Goal: Task Accomplishment & Management: Manage account settings

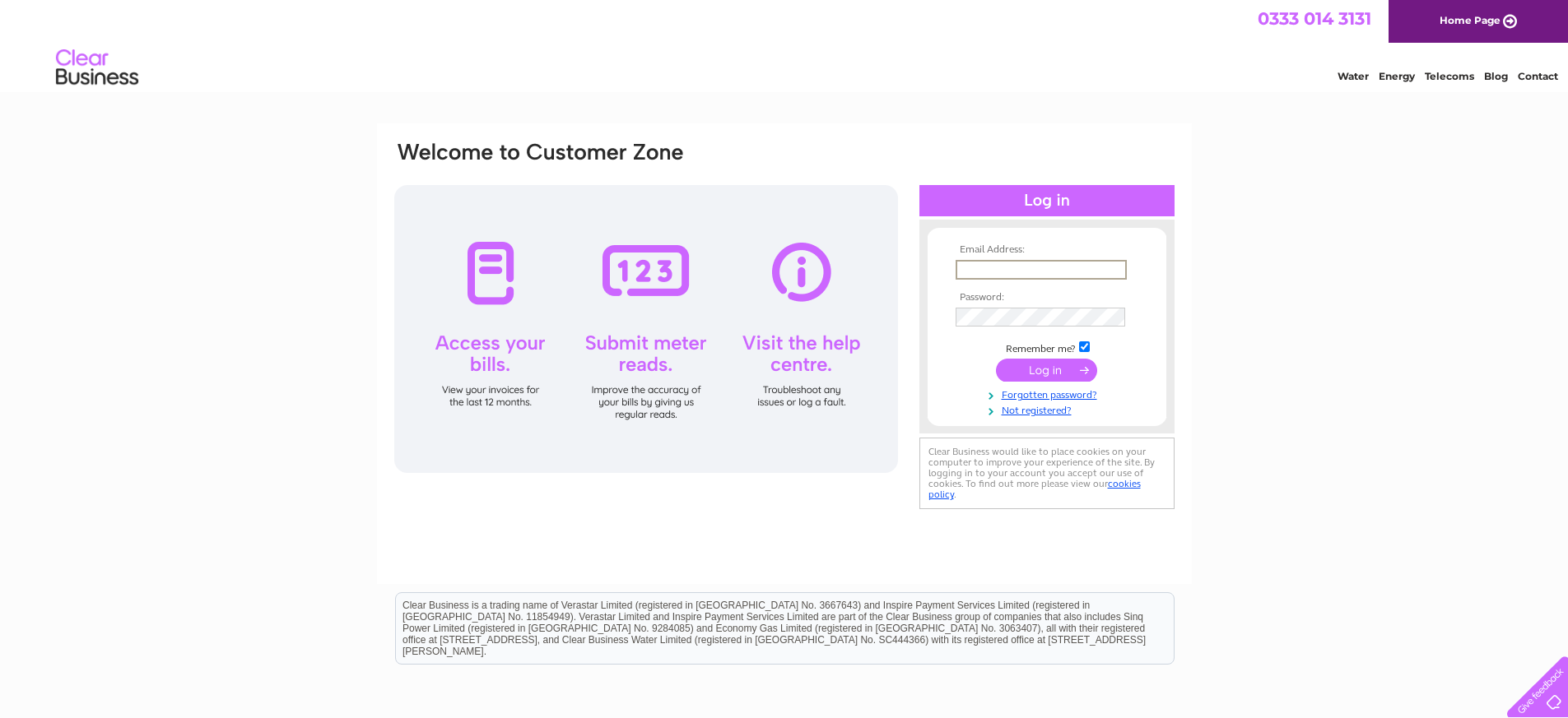
type input "norriestewart@btinternet.com"
click at [1035, 372] on input "submit" at bounding box center [1046, 370] width 101 height 23
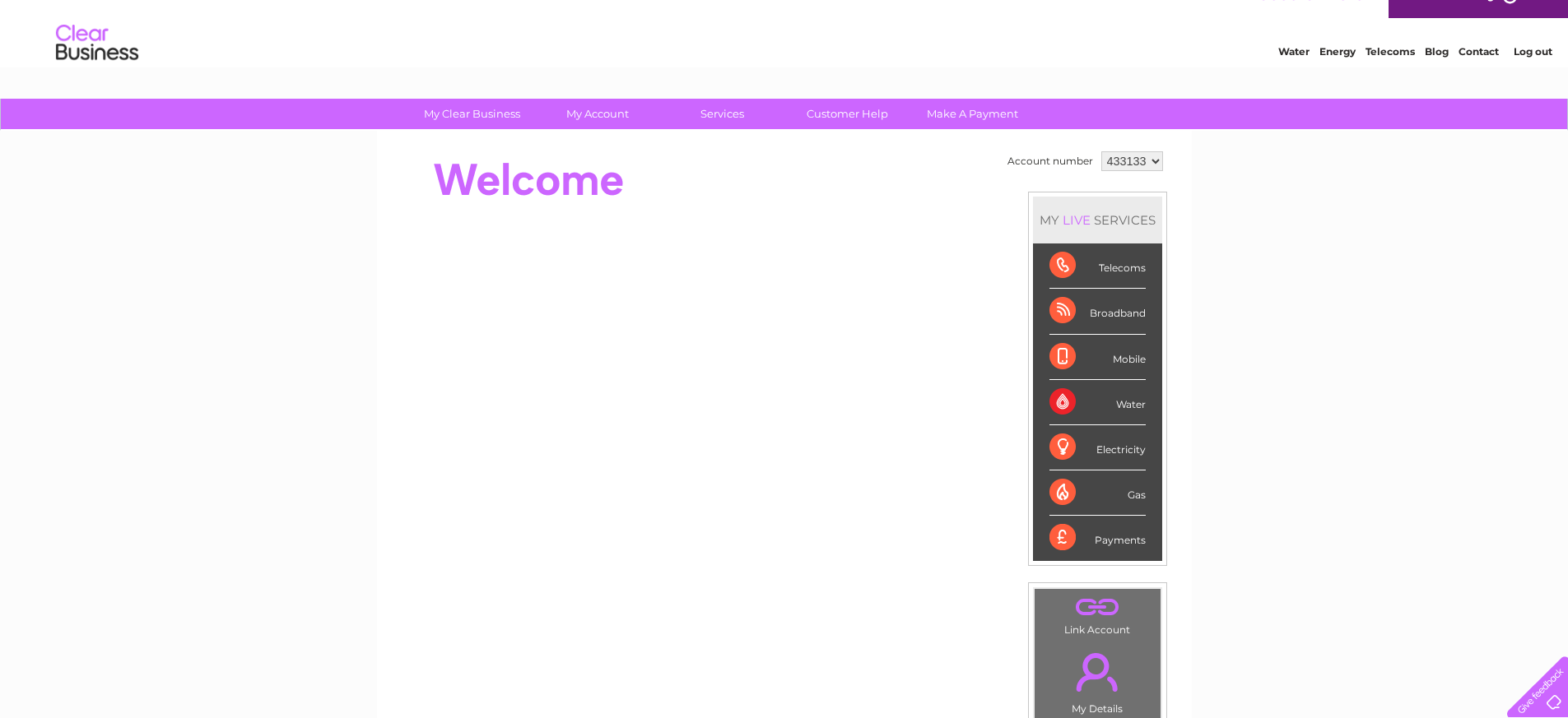
scroll to position [21, 0]
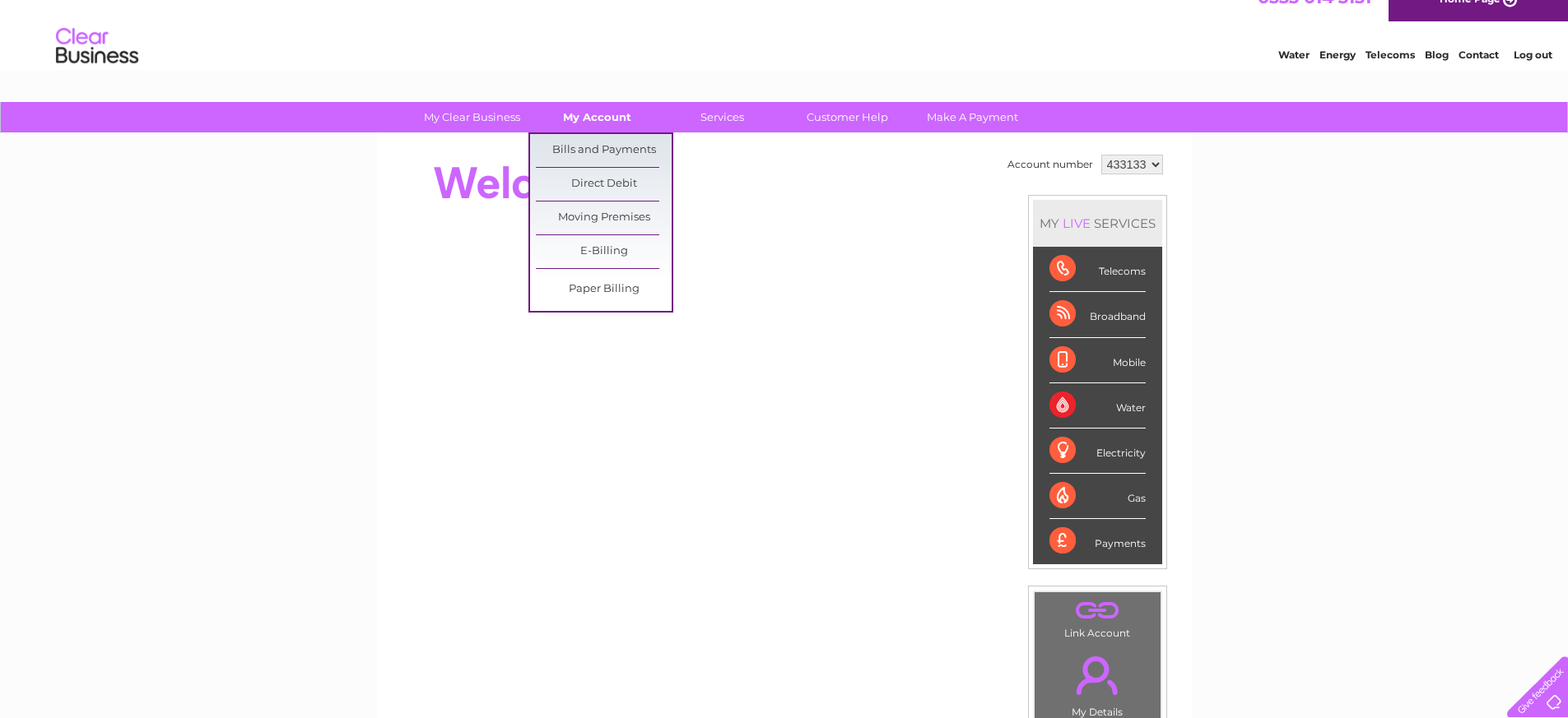
click at [597, 119] on link "My Account" at bounding box center [597, 117] width 136 height 30
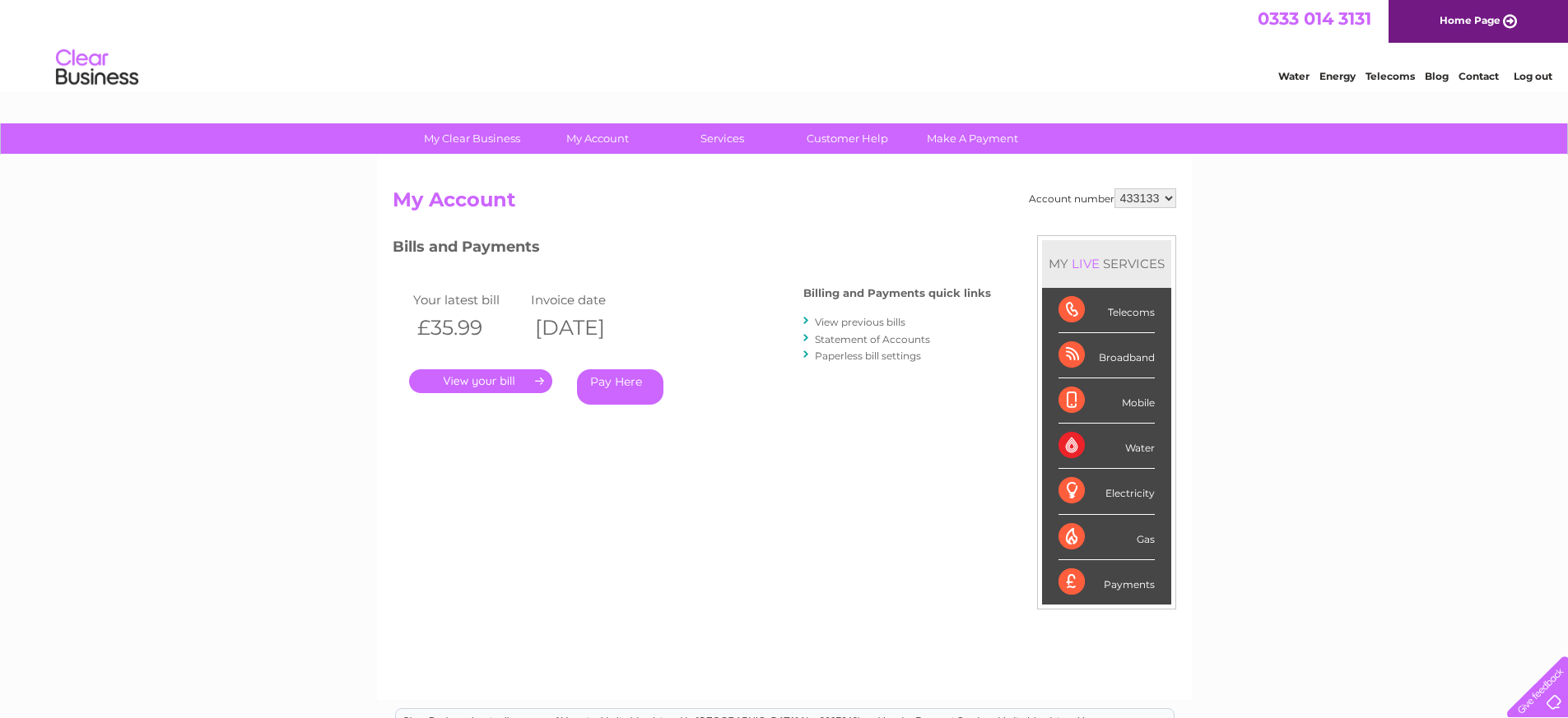
click at [473, 380] on link "." at bounding box center [481, 382] width 143 height 24
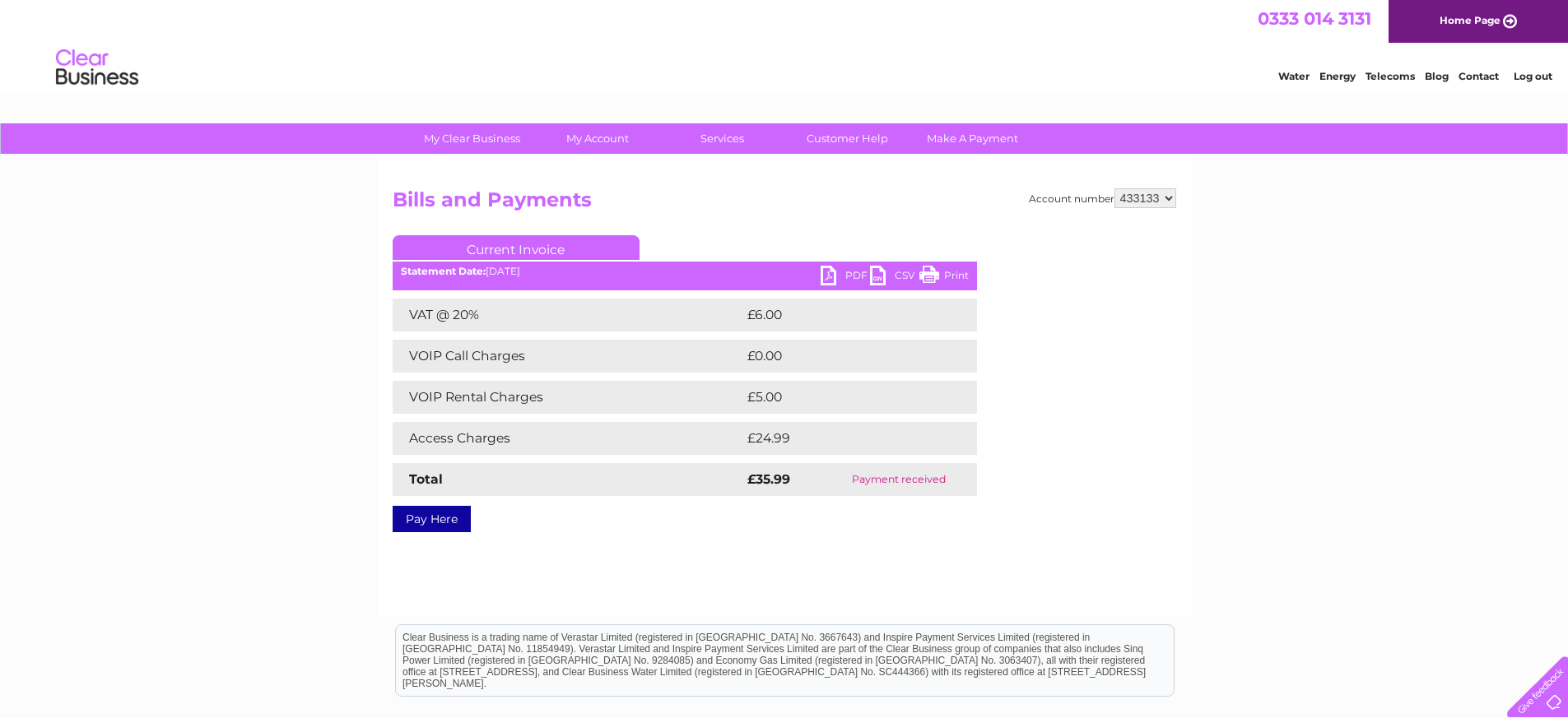
scroll to position [29, 0]
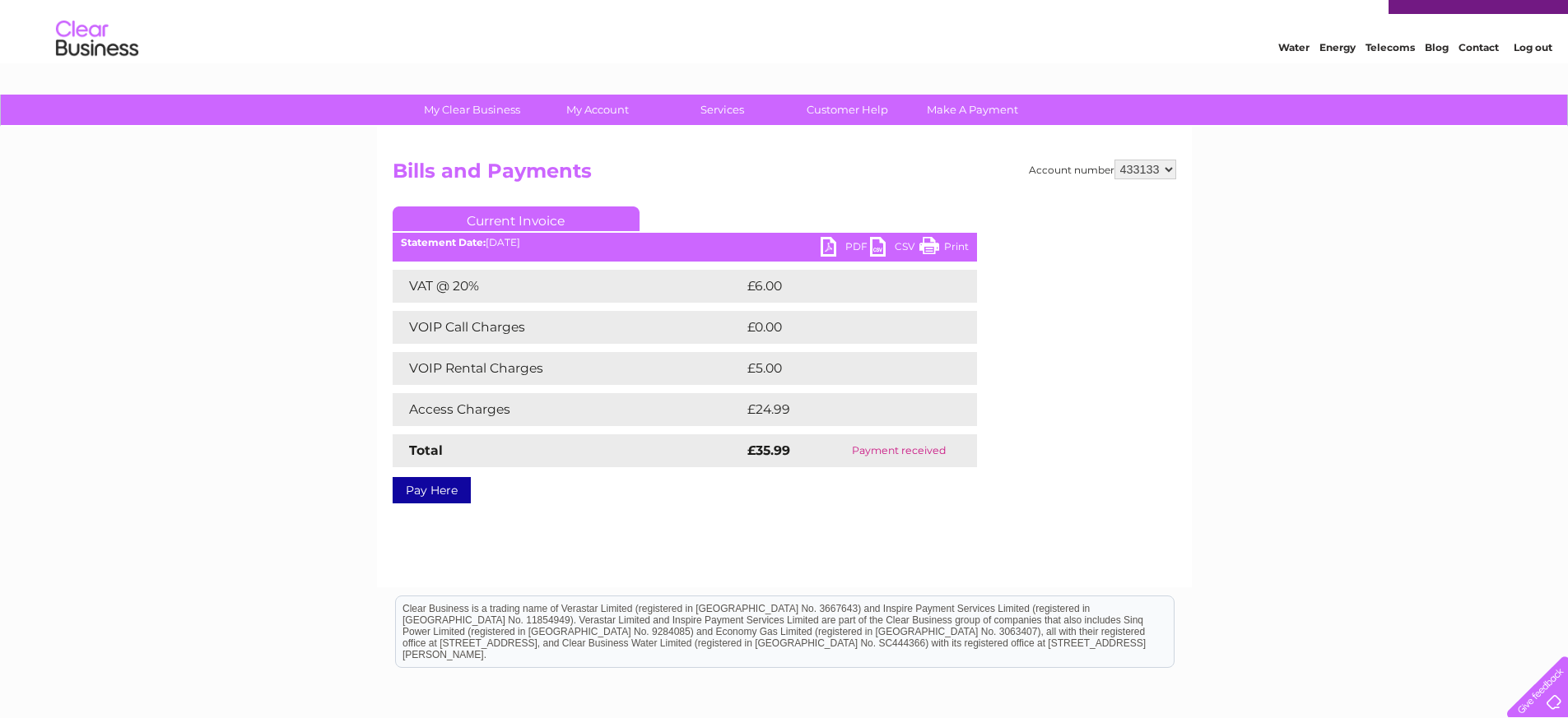
click at [827, 252] on link "PDF" at bounding box center [845, 249] width 50 height 24
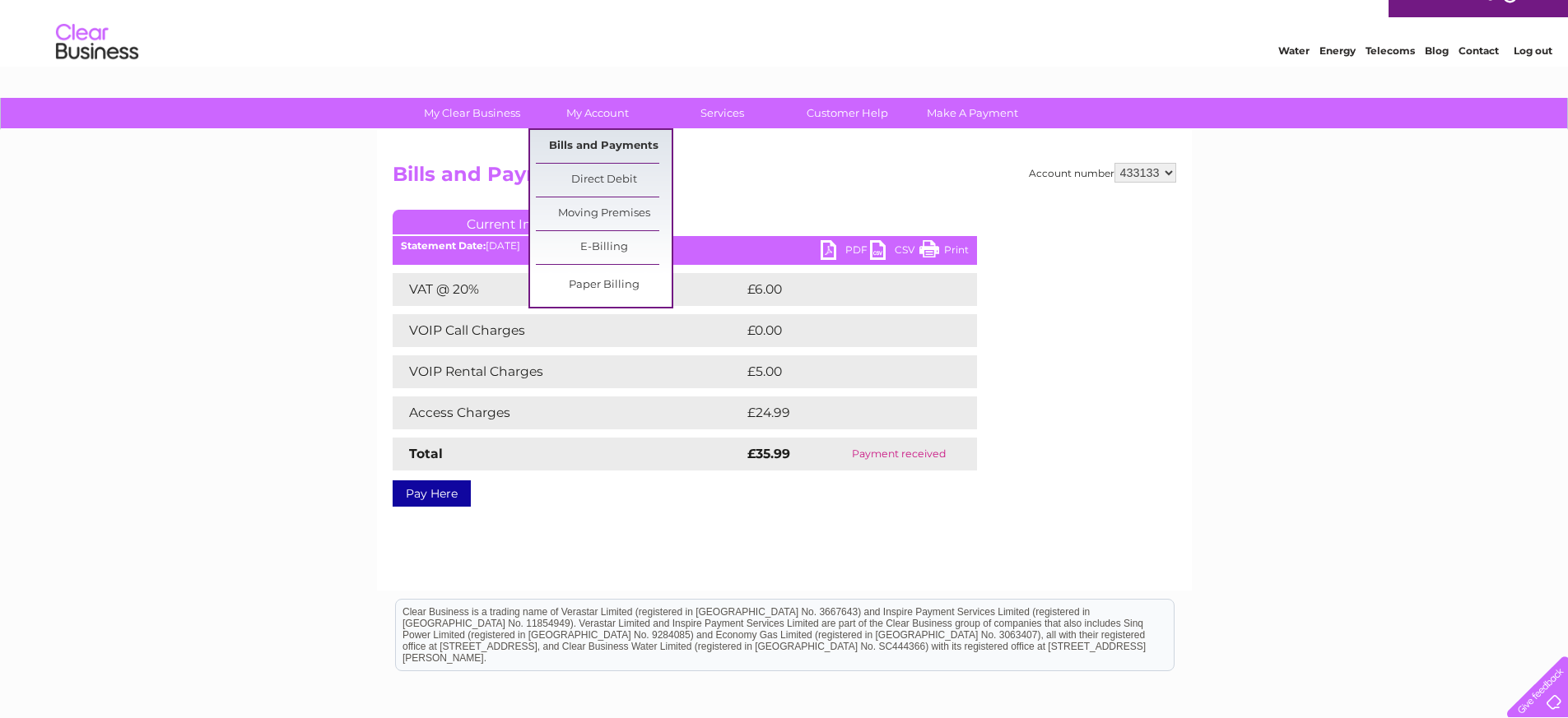
click at [583, 144] on link "Bills and Payments" at bounding box center [603, 147] width 136 height 33
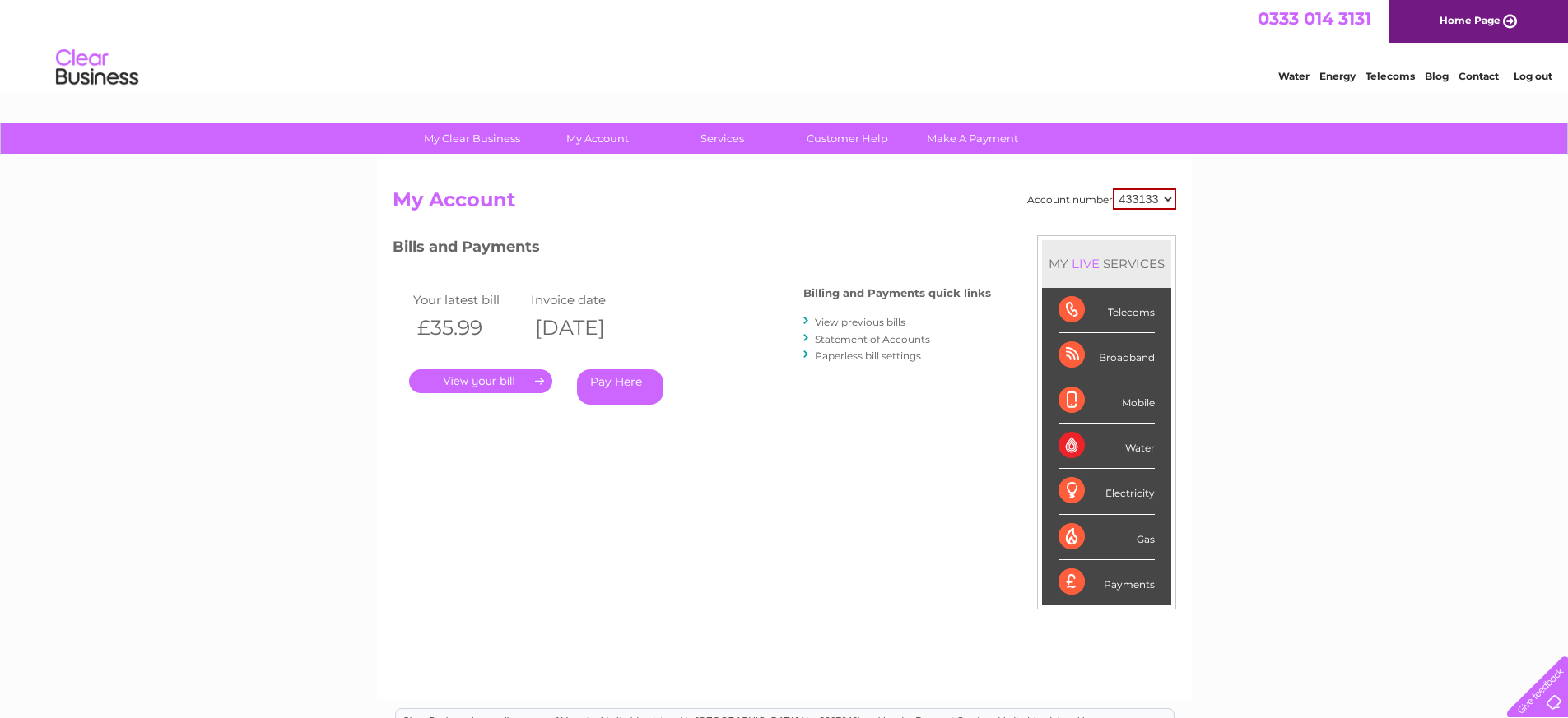
click at [832, 321] on link "View previous bills" at bounding box center [859, 322] width 90 height 12
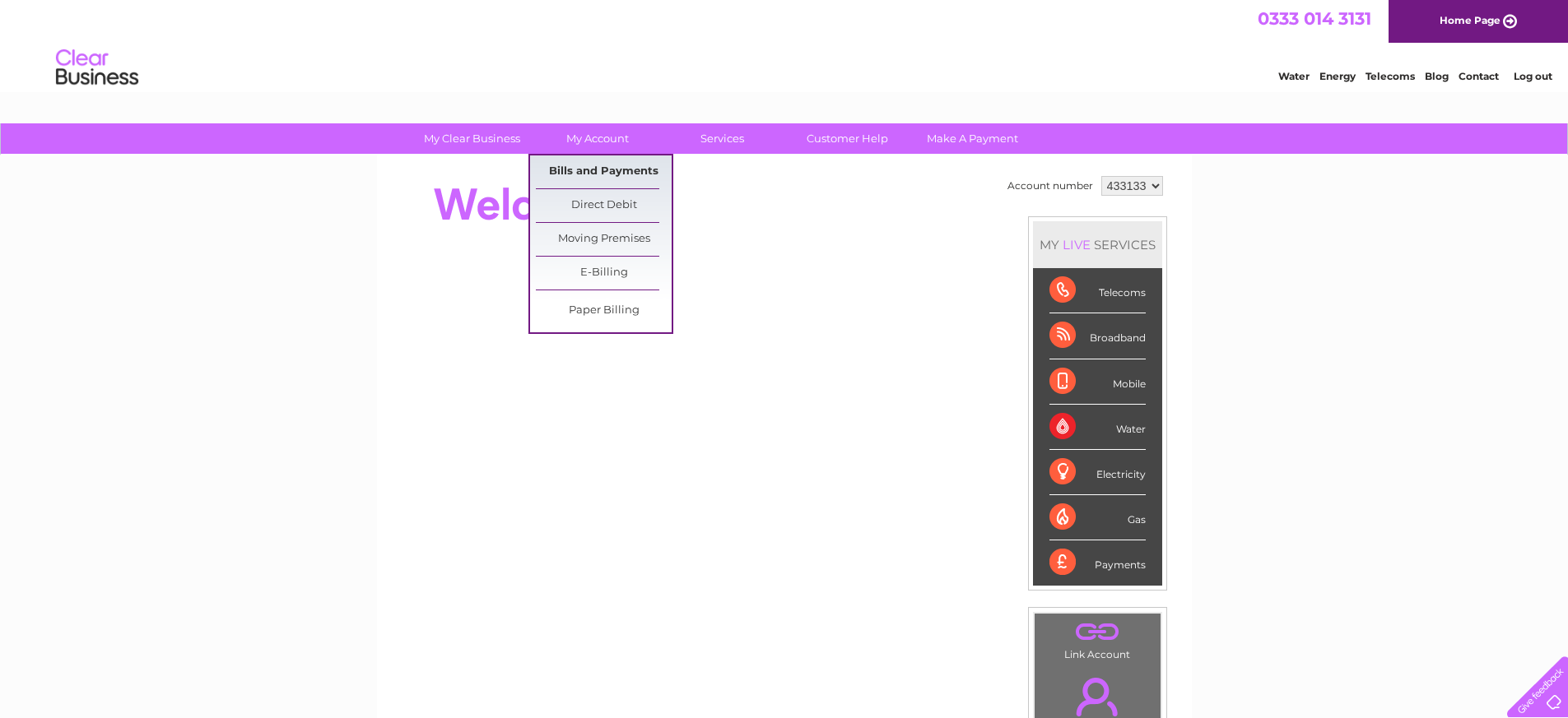
click at [589, 171] on link "Bills and Payments" at bounding box center [603, 172] width 136 height 33
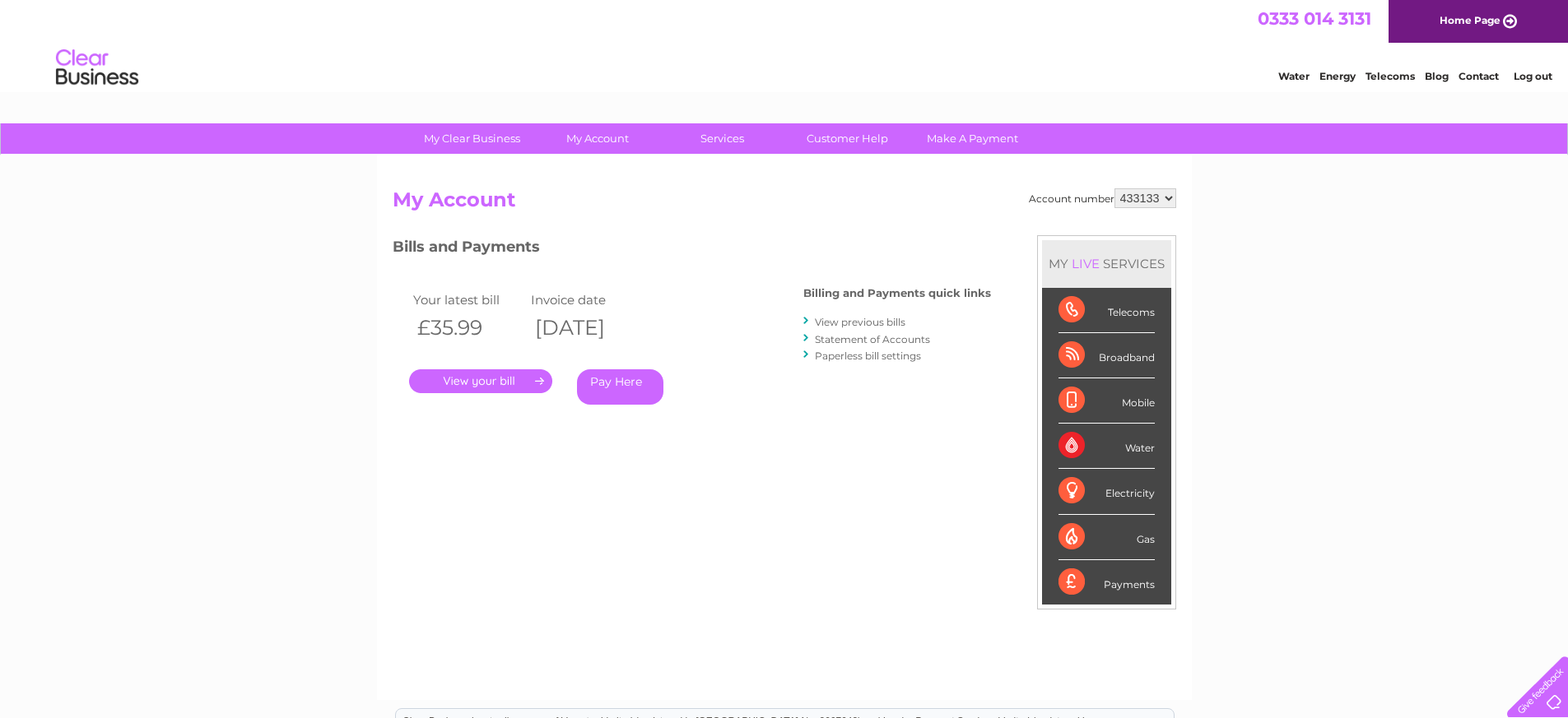
click at [485, 377] on link "." at bounding box center [481, 382] width 143 height 24
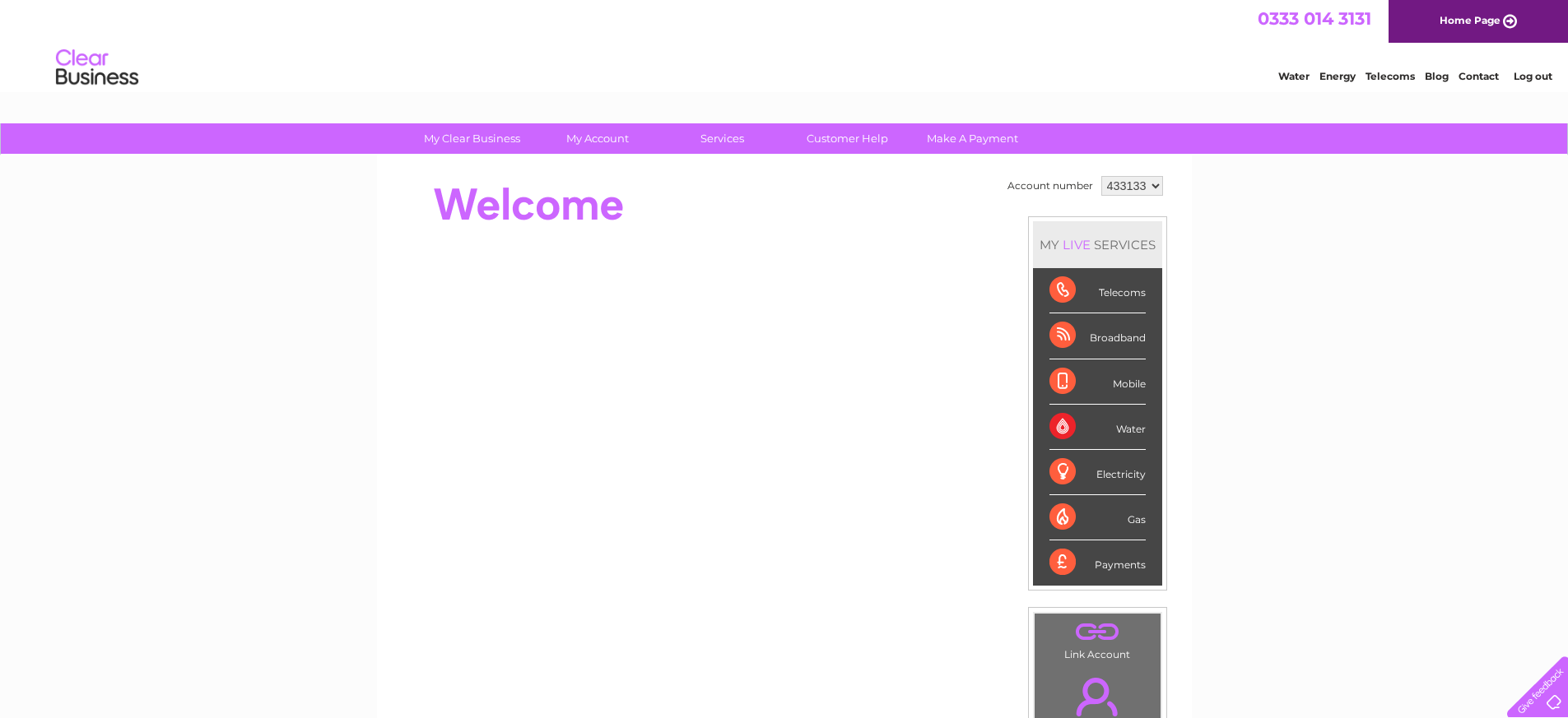
click at [1075, 423] on div "Water" at bounding box center [1098, 427] width 96 height 45
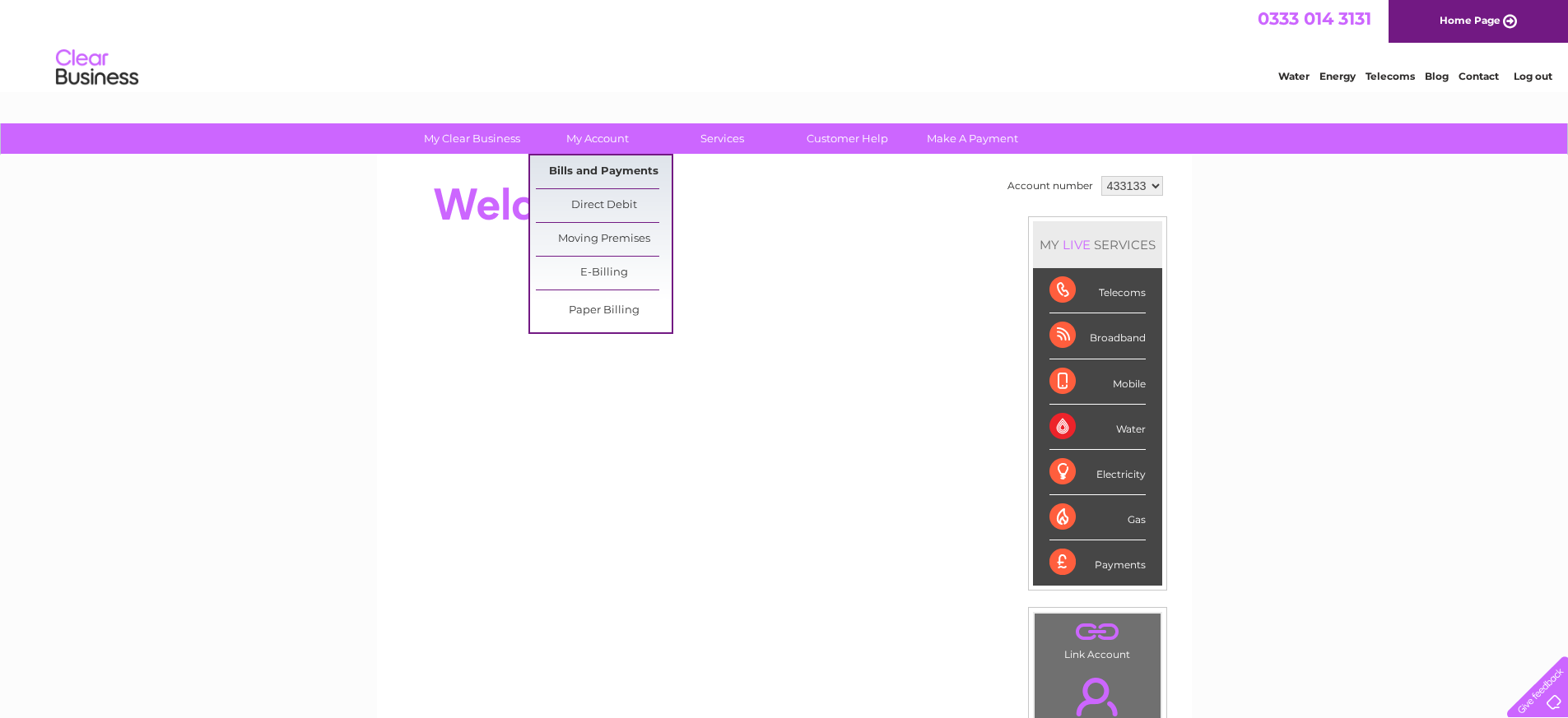
click at [593, 170] on link "Bills and Payments" at bounding box center [603, 172] width 136 height 33
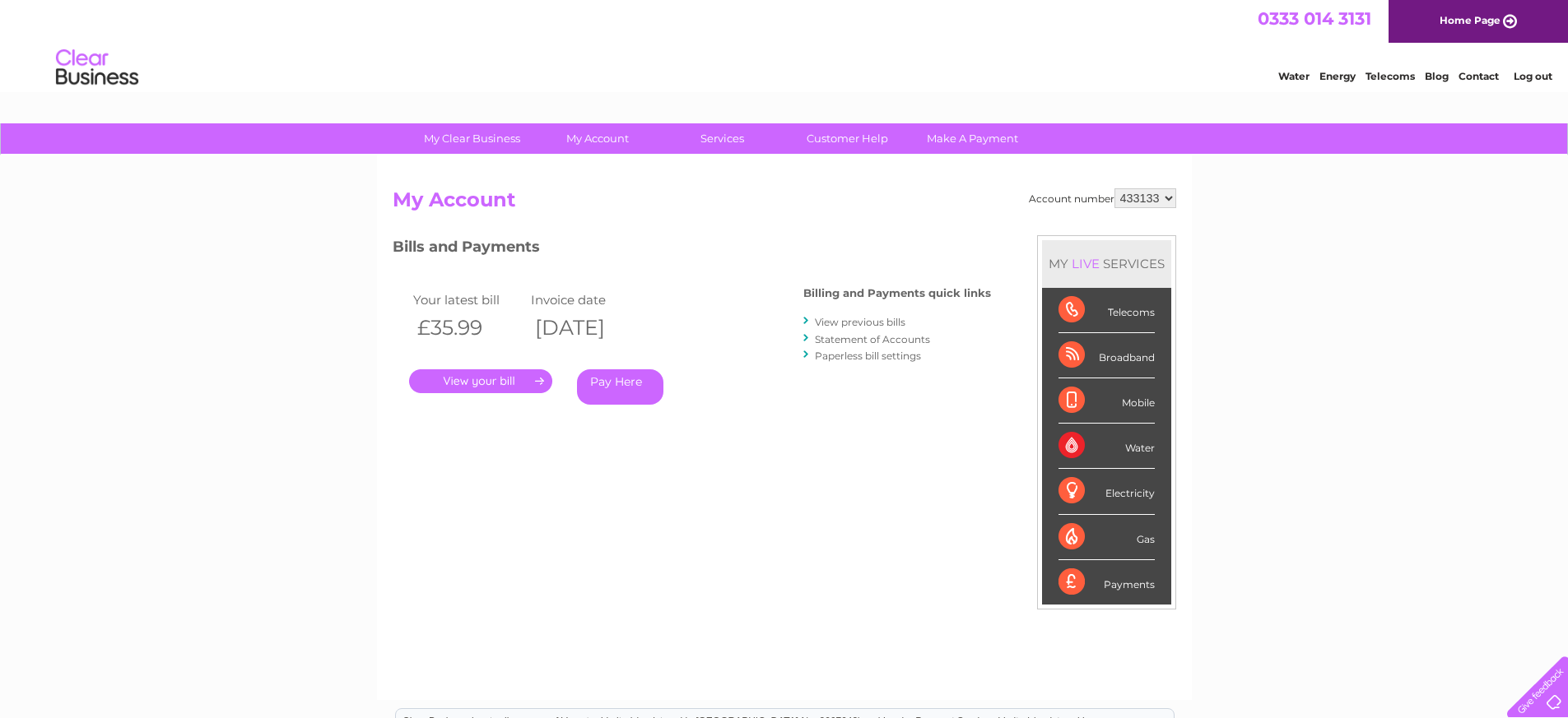
click at [857, 323] on link "View previous bills" at bounding box center [859, 322] width 90 height 12
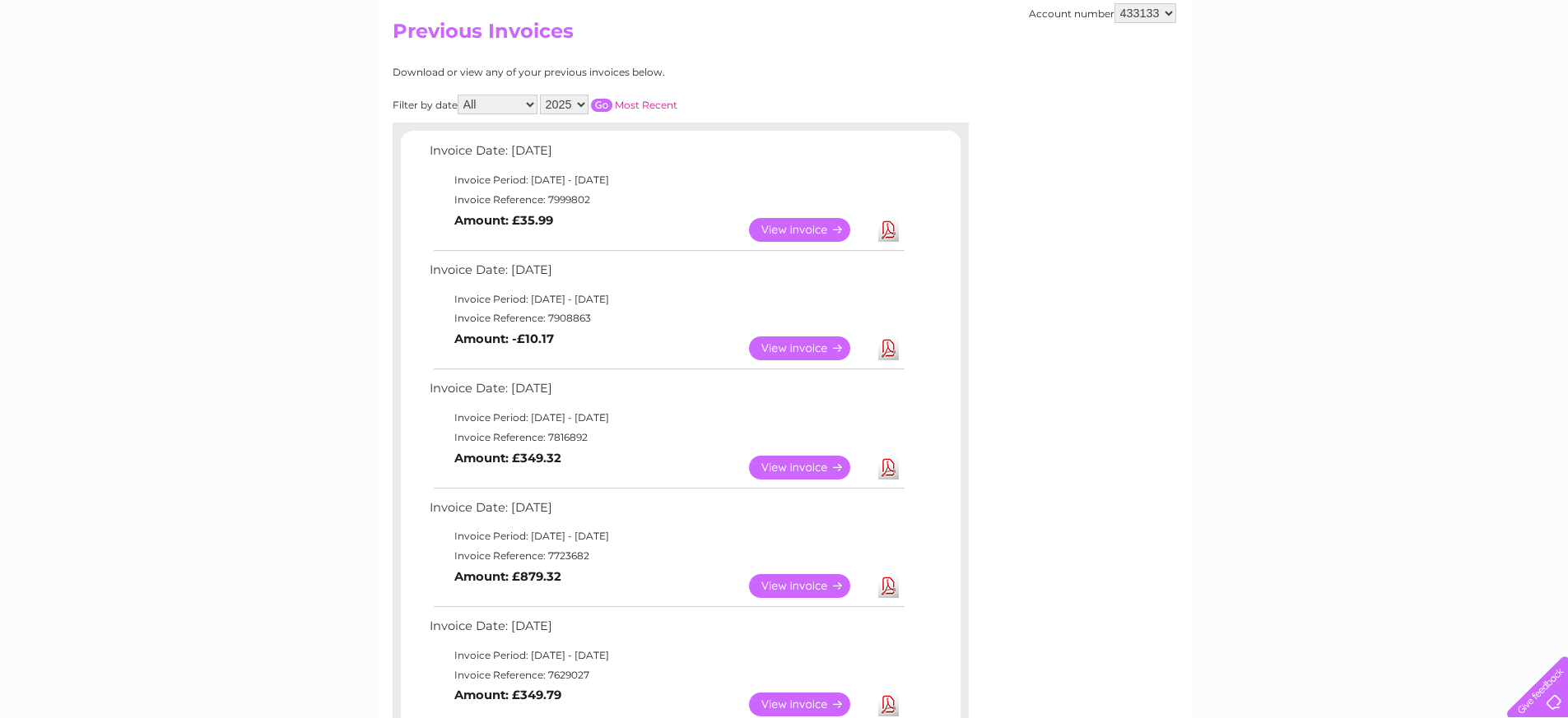
scroll to position [48, 0]
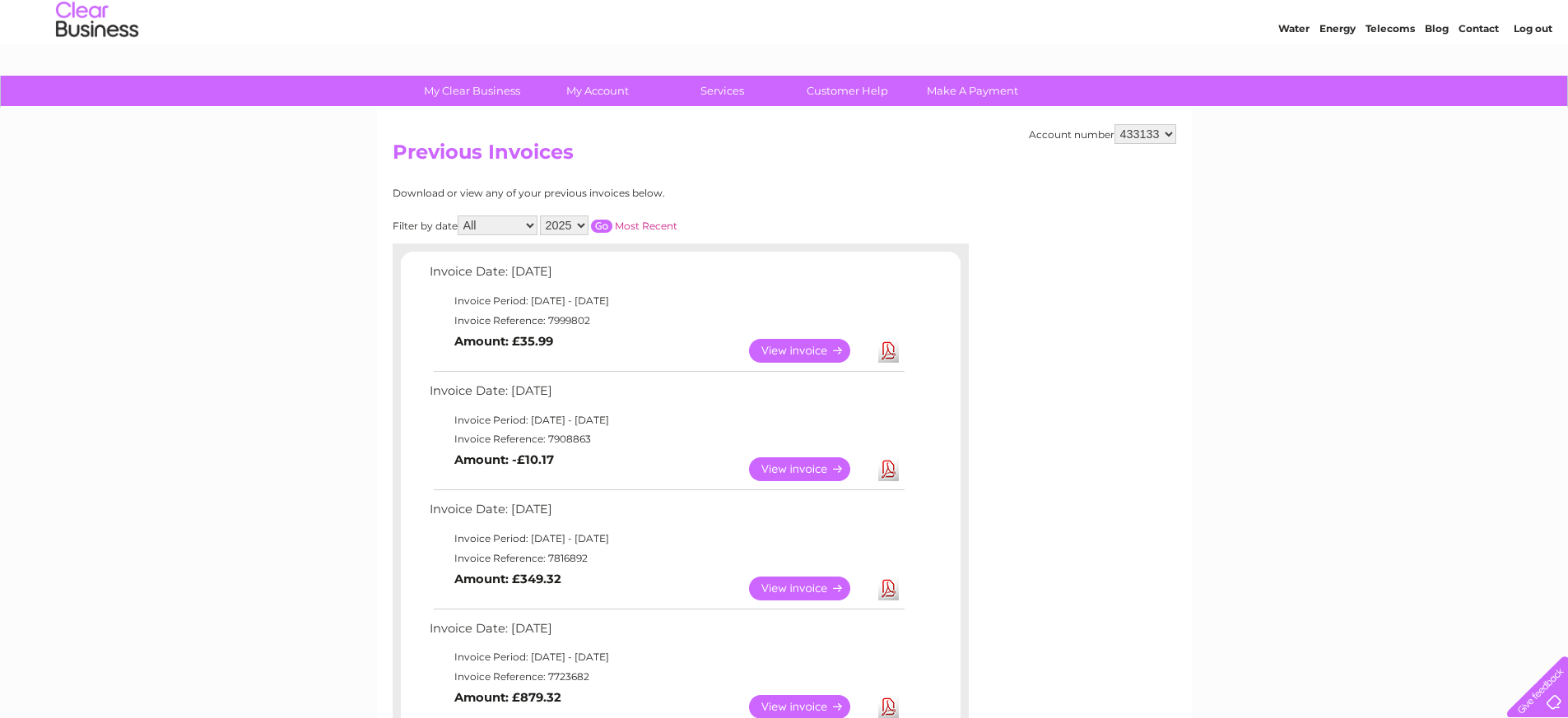
click at [793, 341] on link "View" at bounding box center [809, 351] width 121 height 24
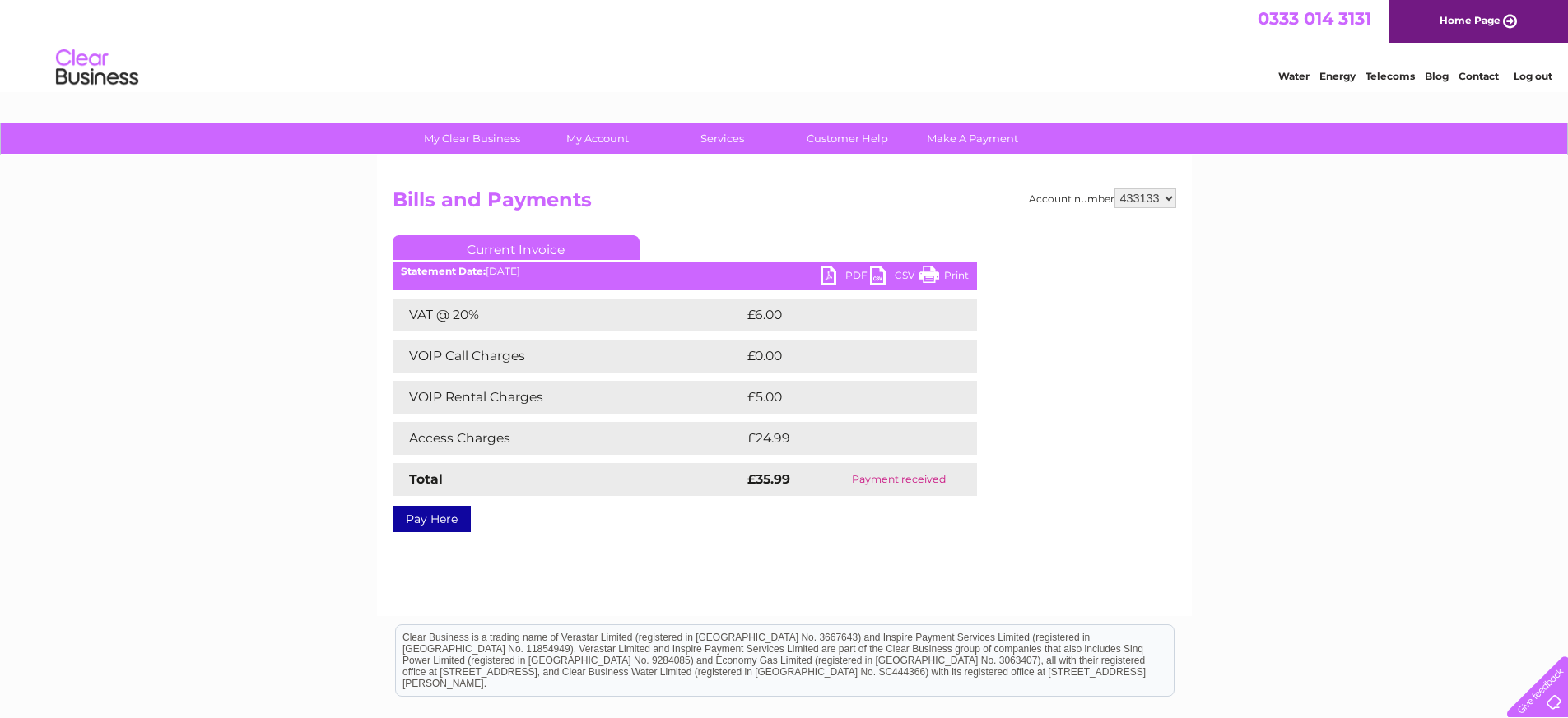
click at [831, 272] on link "PDF" at bounding box center [845, 278] width 50 height 24
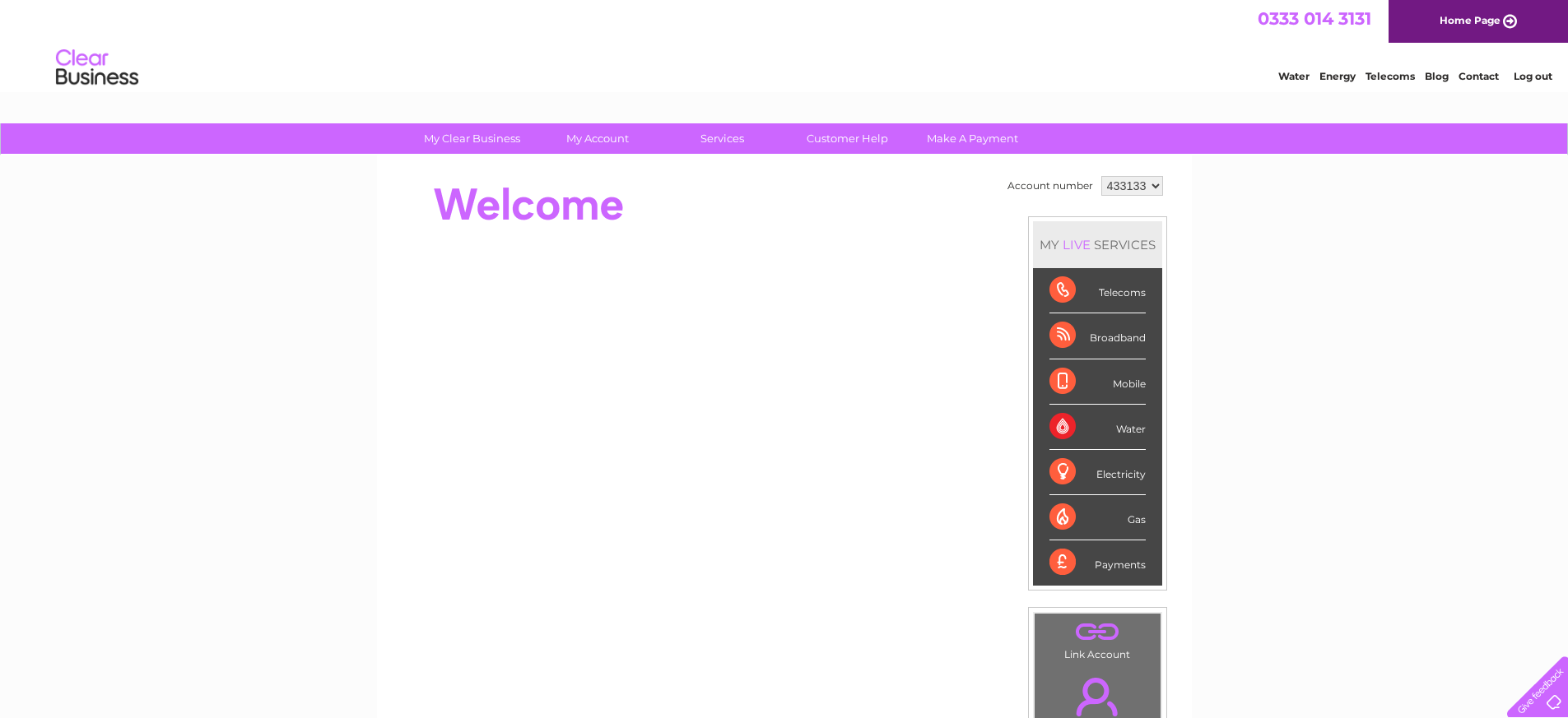
click at [1290, 75] on link "Water" at bounding box center [1293, 76] width 31 height 12
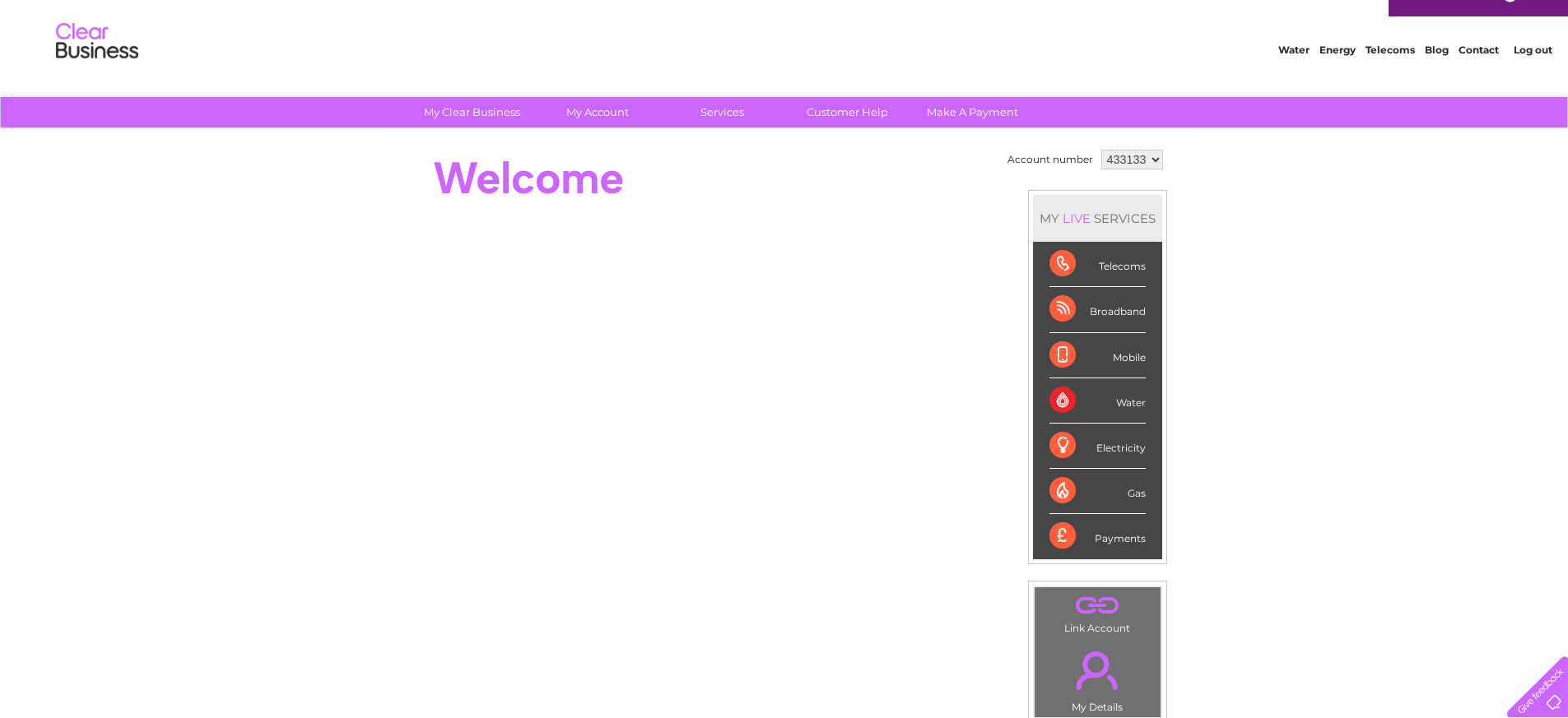
click at [1067, 400] on div "Water" at bounding box center [1098, 401] width 96 height 45
click at [1142, 400] on div "Water" at bounding box center [1098, 401] width 96 height 45
click at [1274, 399] on div "My Clear Business Login Details My Details My Preferences Link Account My Accou…" at bounding box center [784, 559] width 1568 height 925
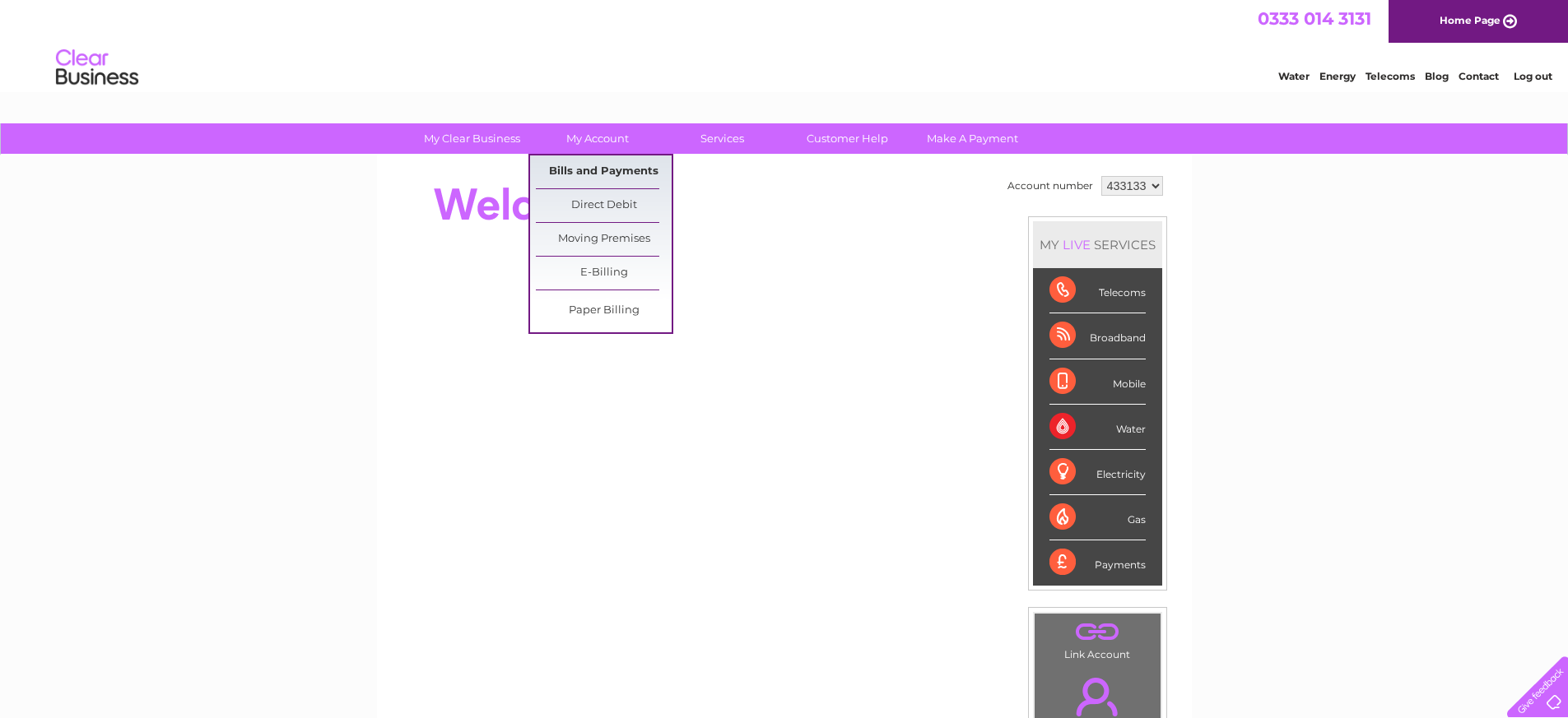
click at [607, 171] on link "Bills and Payments" at bounding box center [603, 172] width 136 height 33
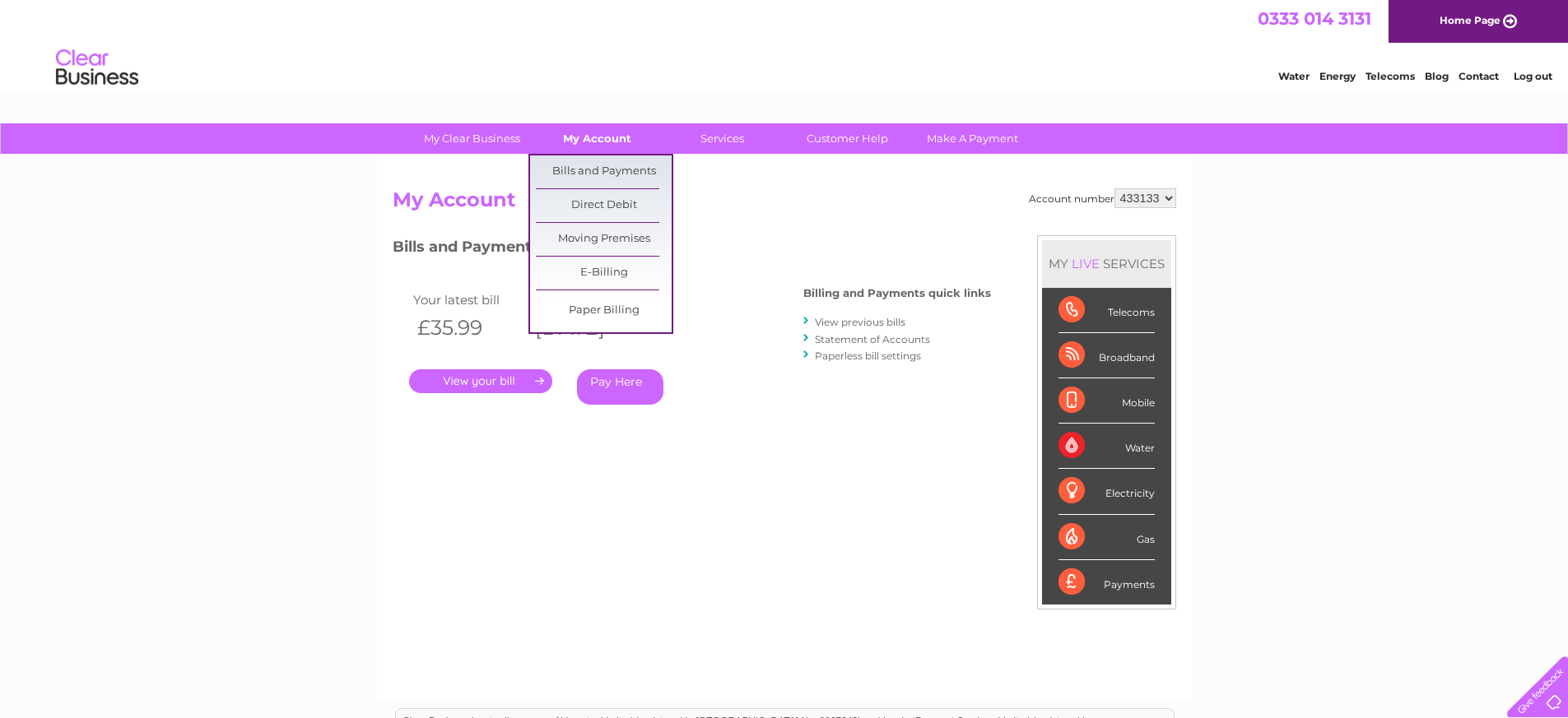
click at [603, 137] on link "My Account" at bounding box center [597, 138] width 136 height 30
click at [596, 203] on link "Direct Debit" at bounding box center [603, 206] width 136 height 33
click at [600, 203] on link "Direct Debit" at bounding box center [603, 206] width 136 height 33
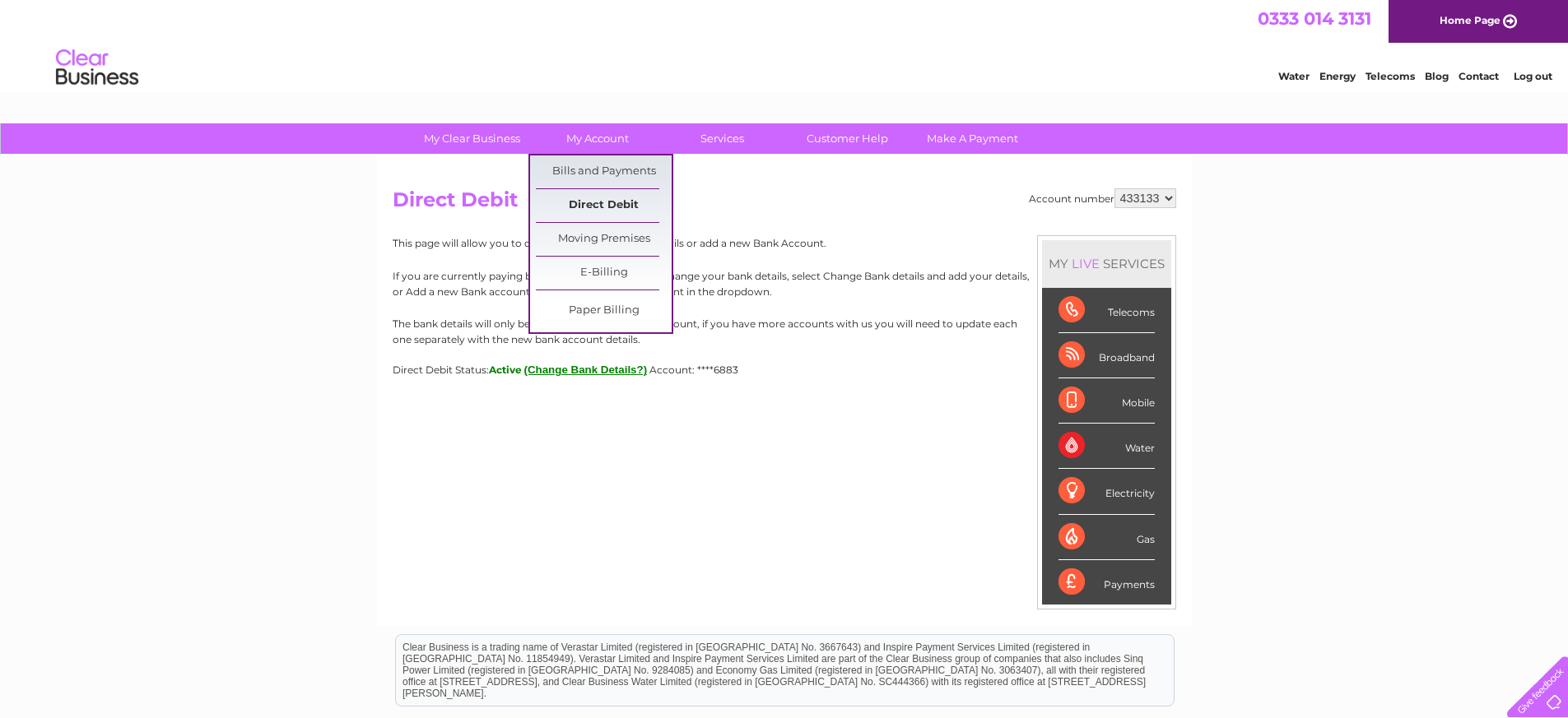
click at [595, 202] on link "Direct Debit" at bounding box center [603, 206] width 136 height 33
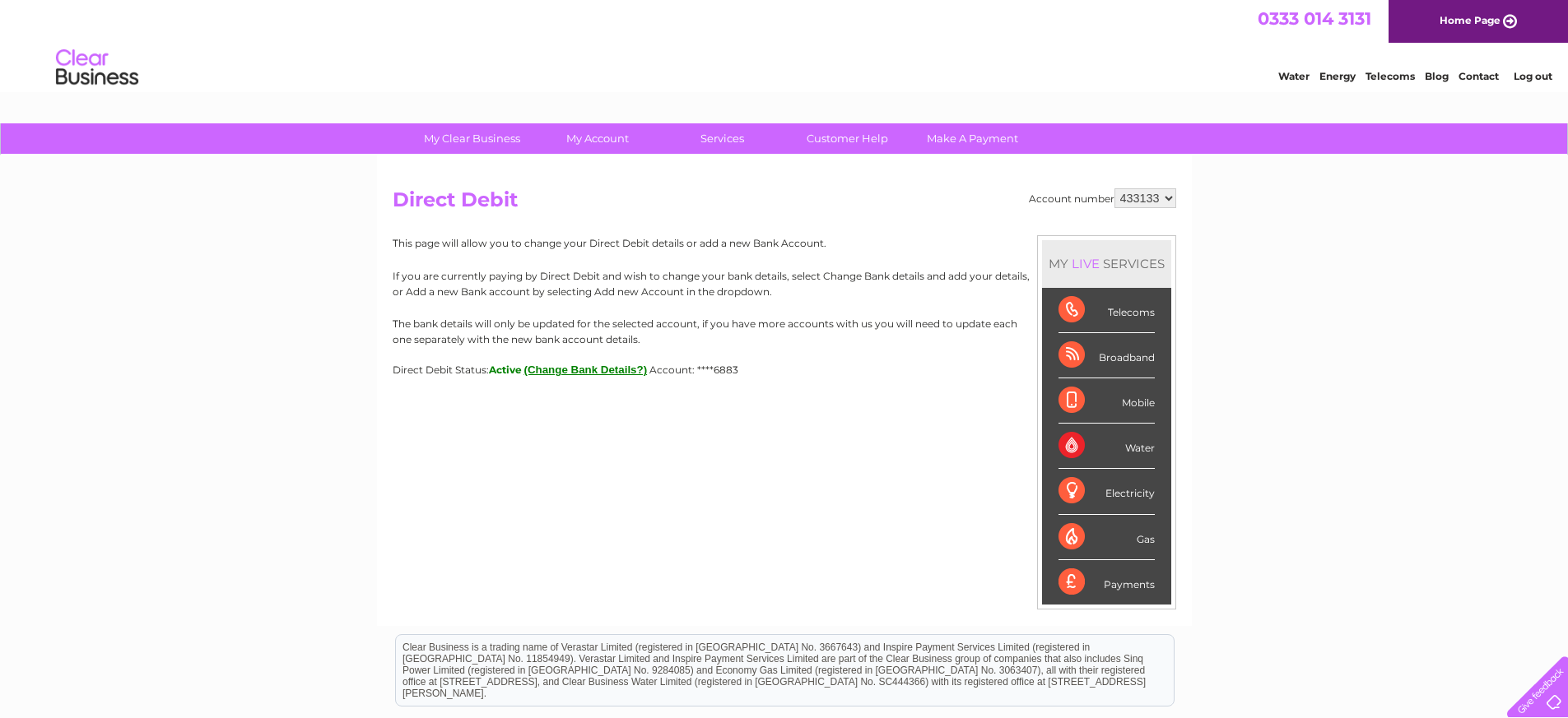
select select "920064"
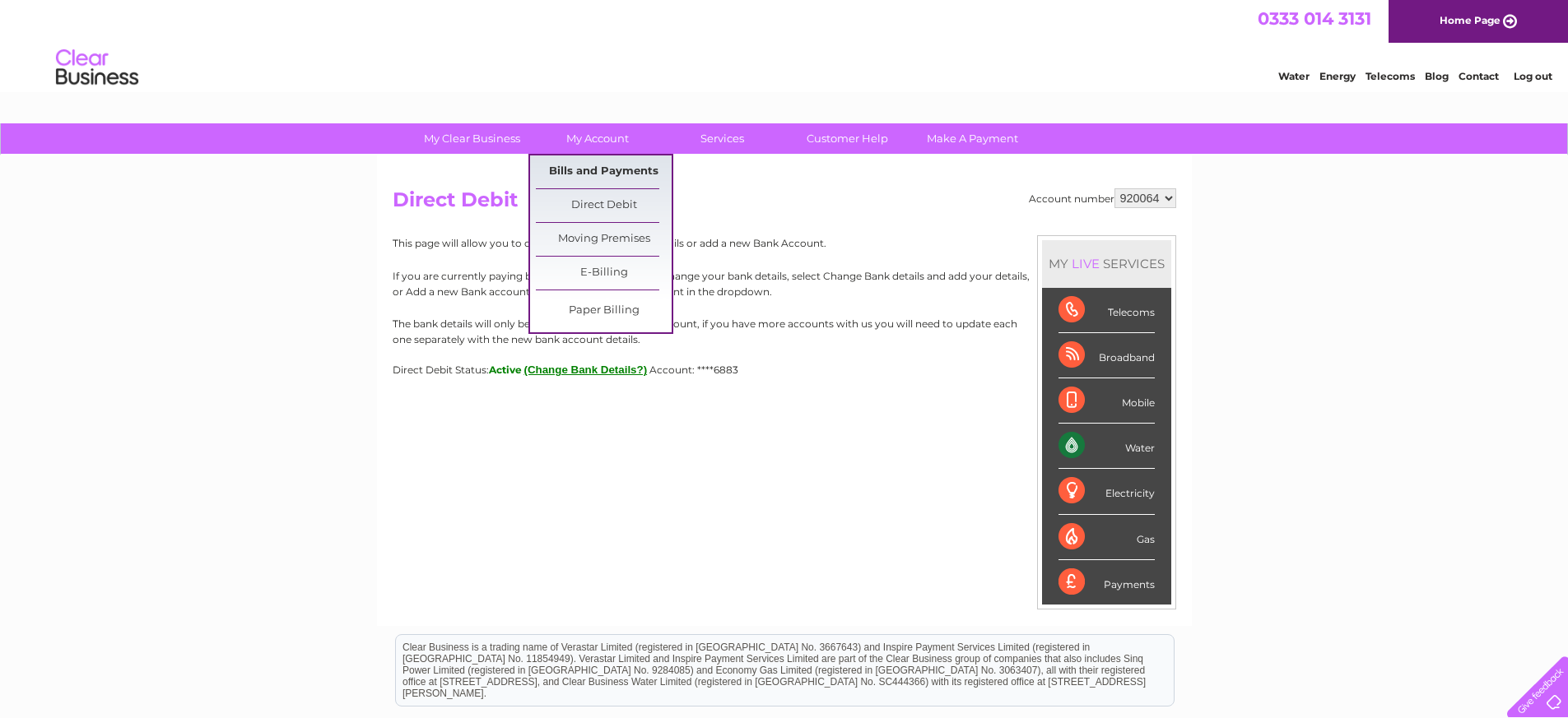
click at [580, 170] on link "Bills and Payments" at bounding box center [603, 172] width 136 height 33
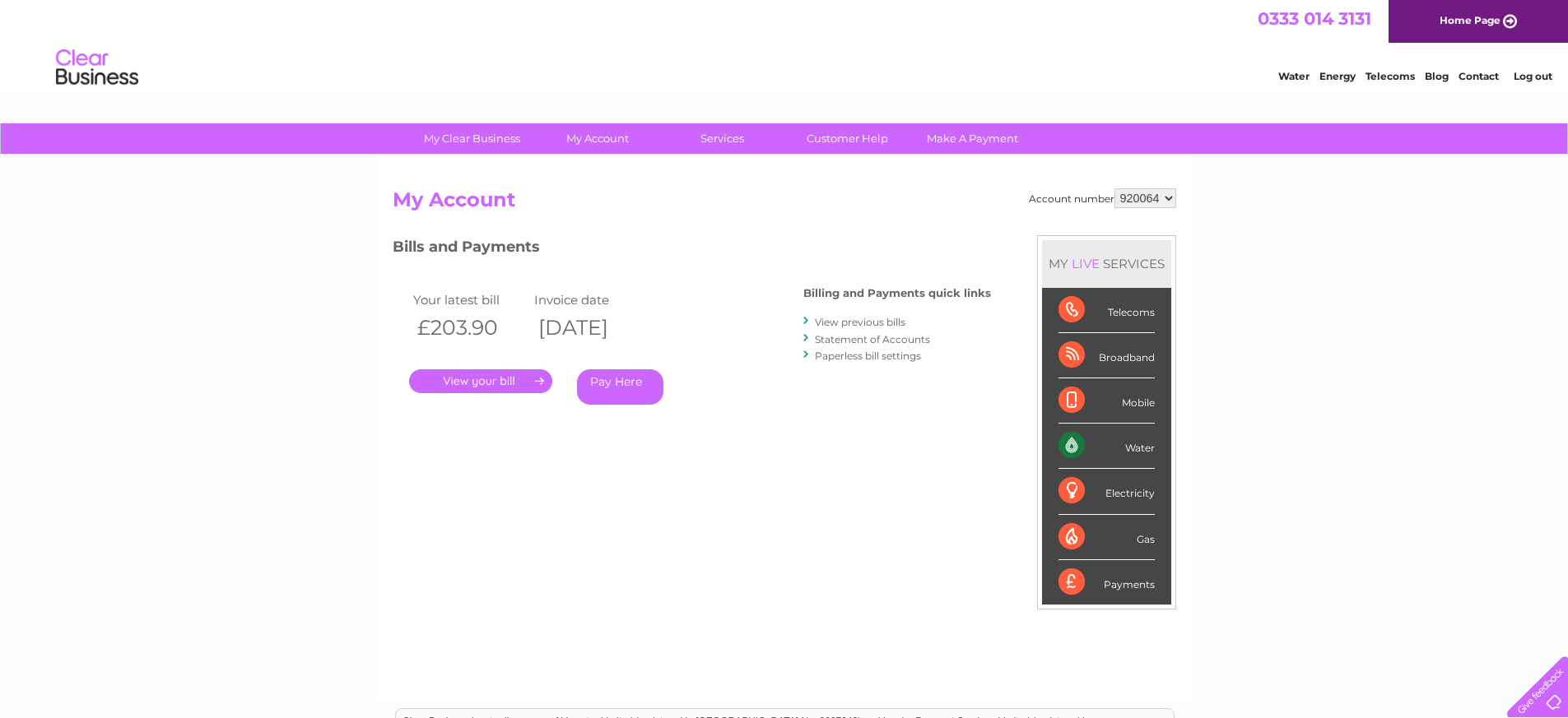
click at [481, 384] on link "." at bounding box center [481, 382] width 143 height 24
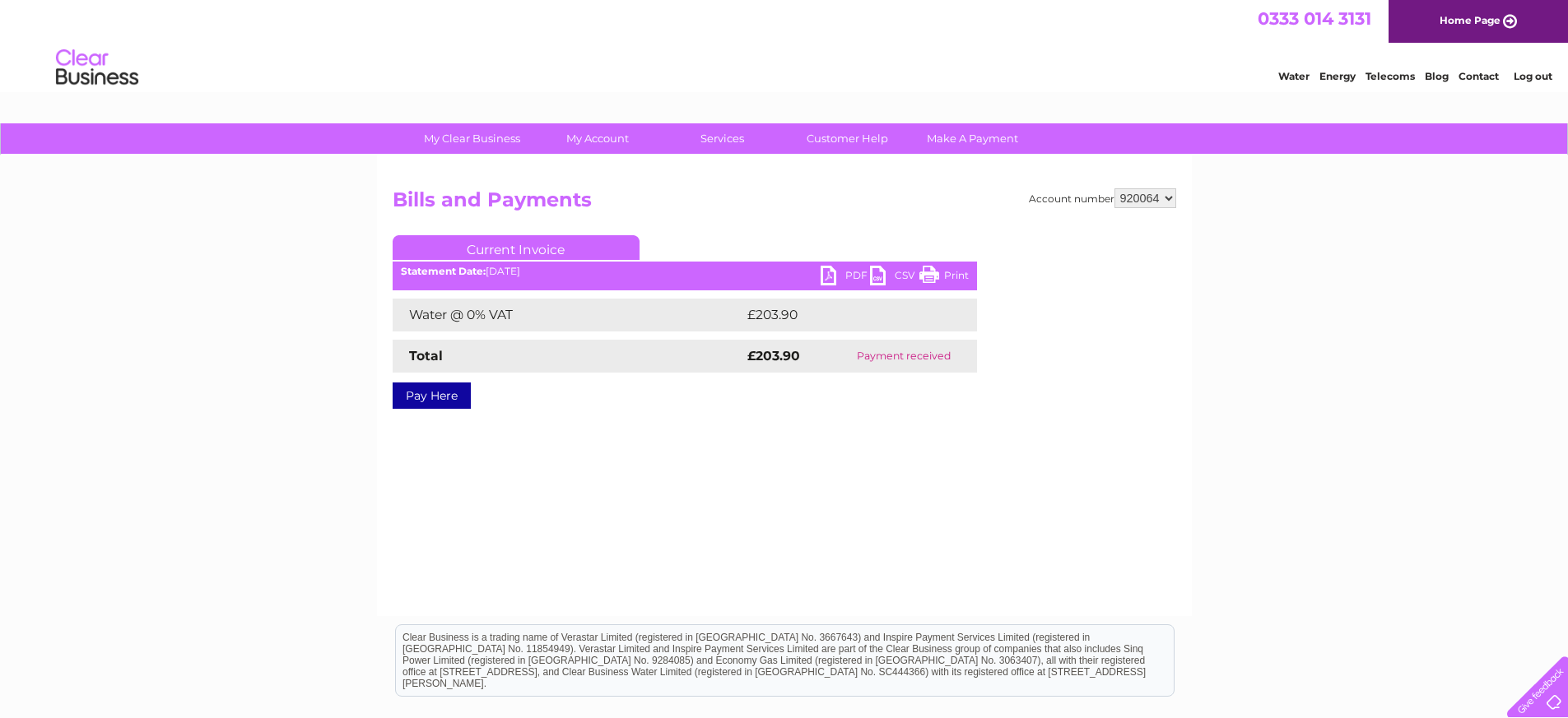
click at [831, 275] on link "PDF" at bounding box center [845, 278] width 50 height 24
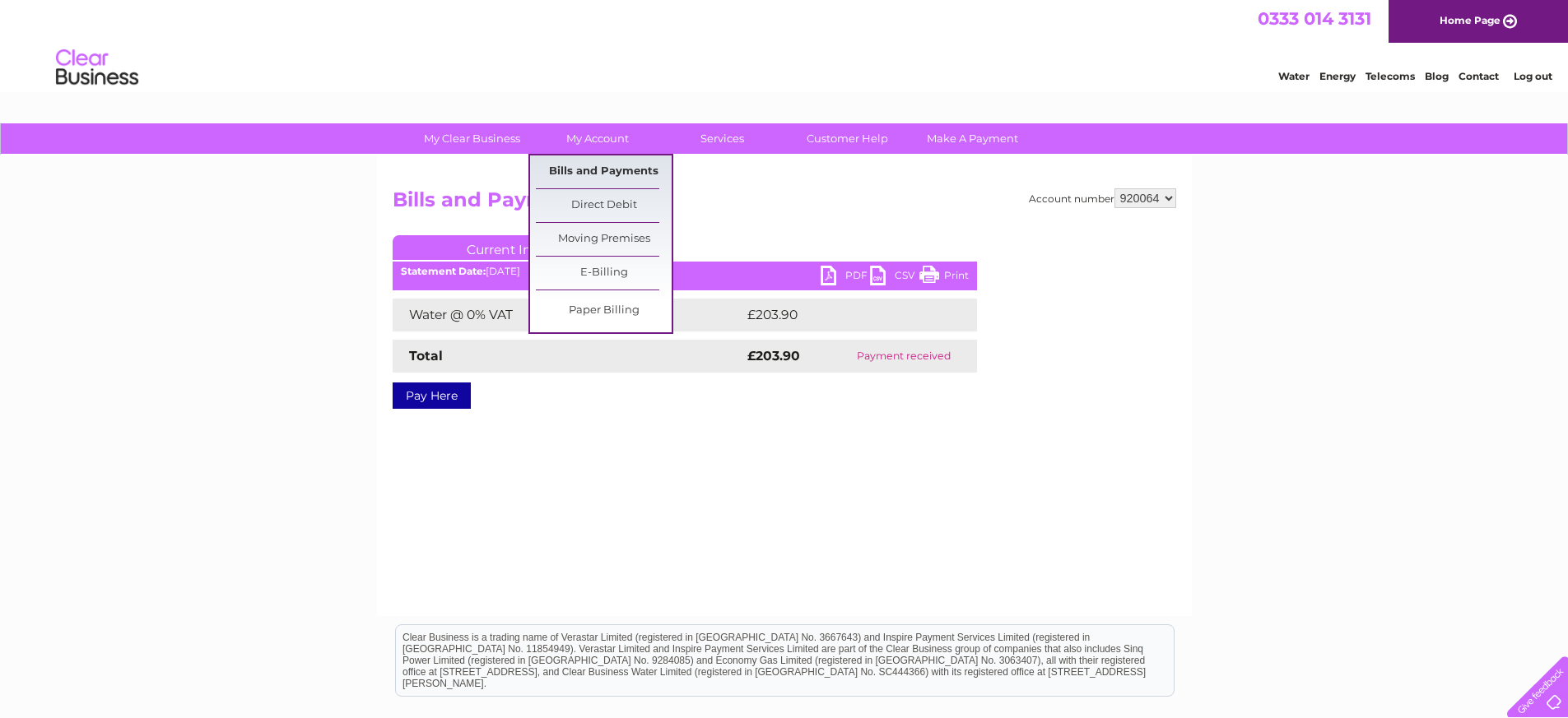
click at [594, 169] on link "Bills and Payments" at bounding box center [603, 172] width 136 height 33
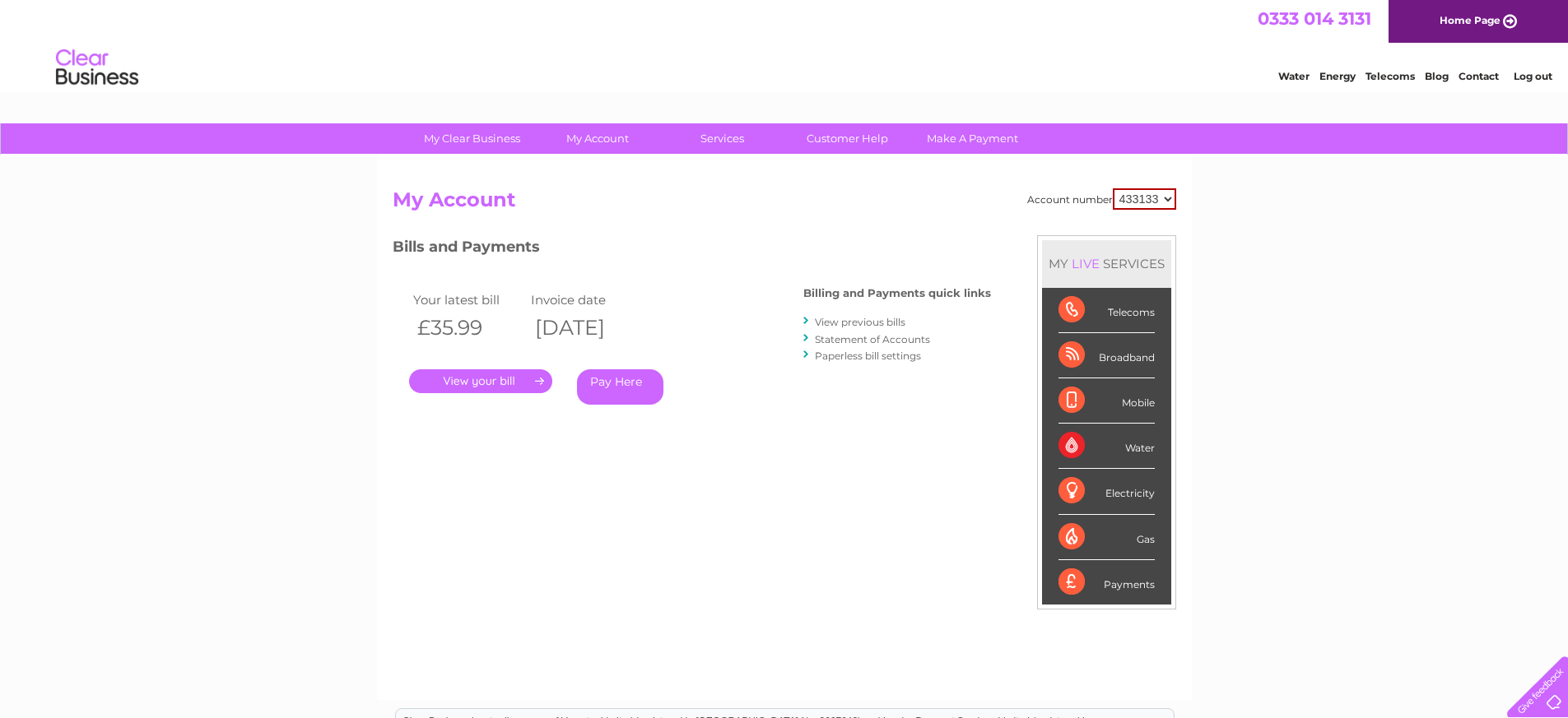
click at [836, 319] on link "View previous bills" at bounding box center [859, 322] width 90 height 12
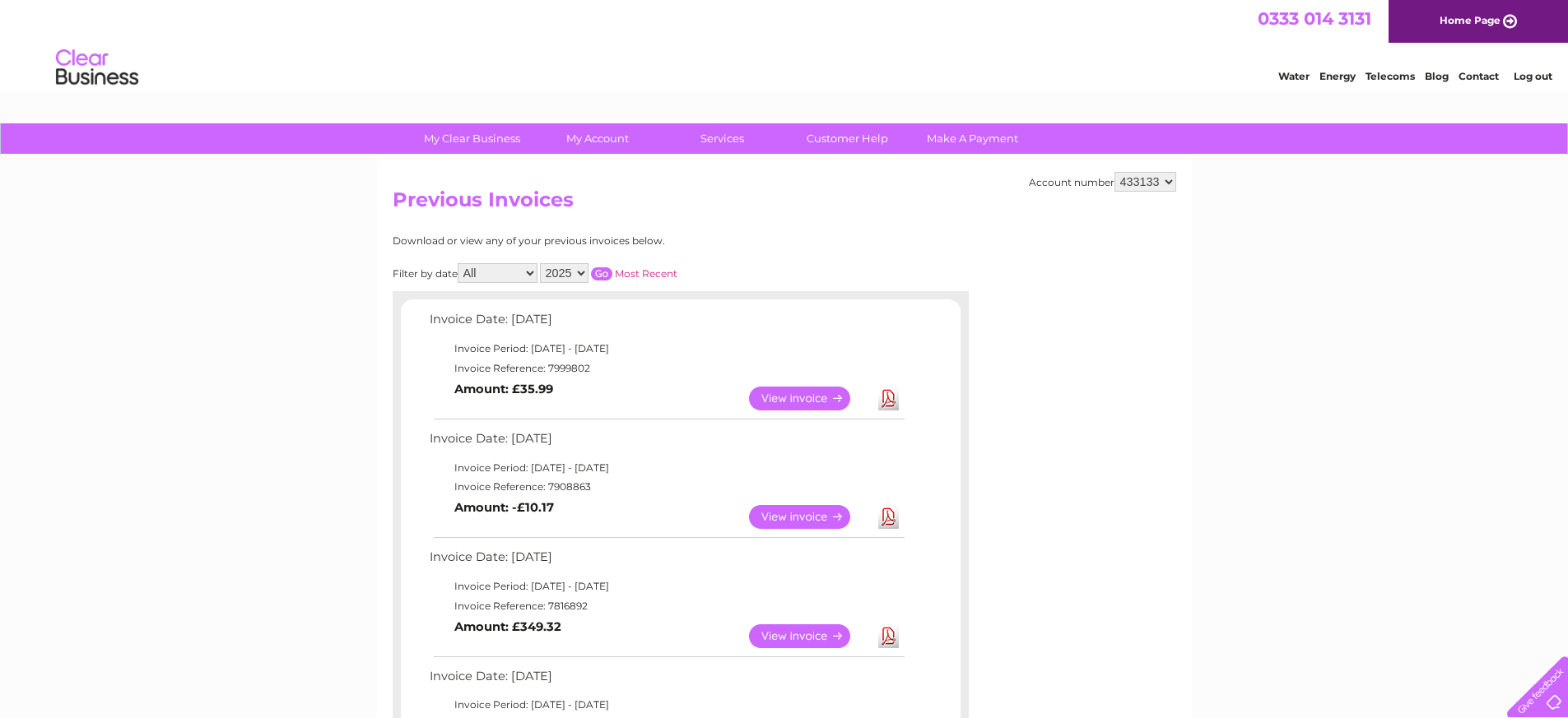
scroll to position [21, 0]
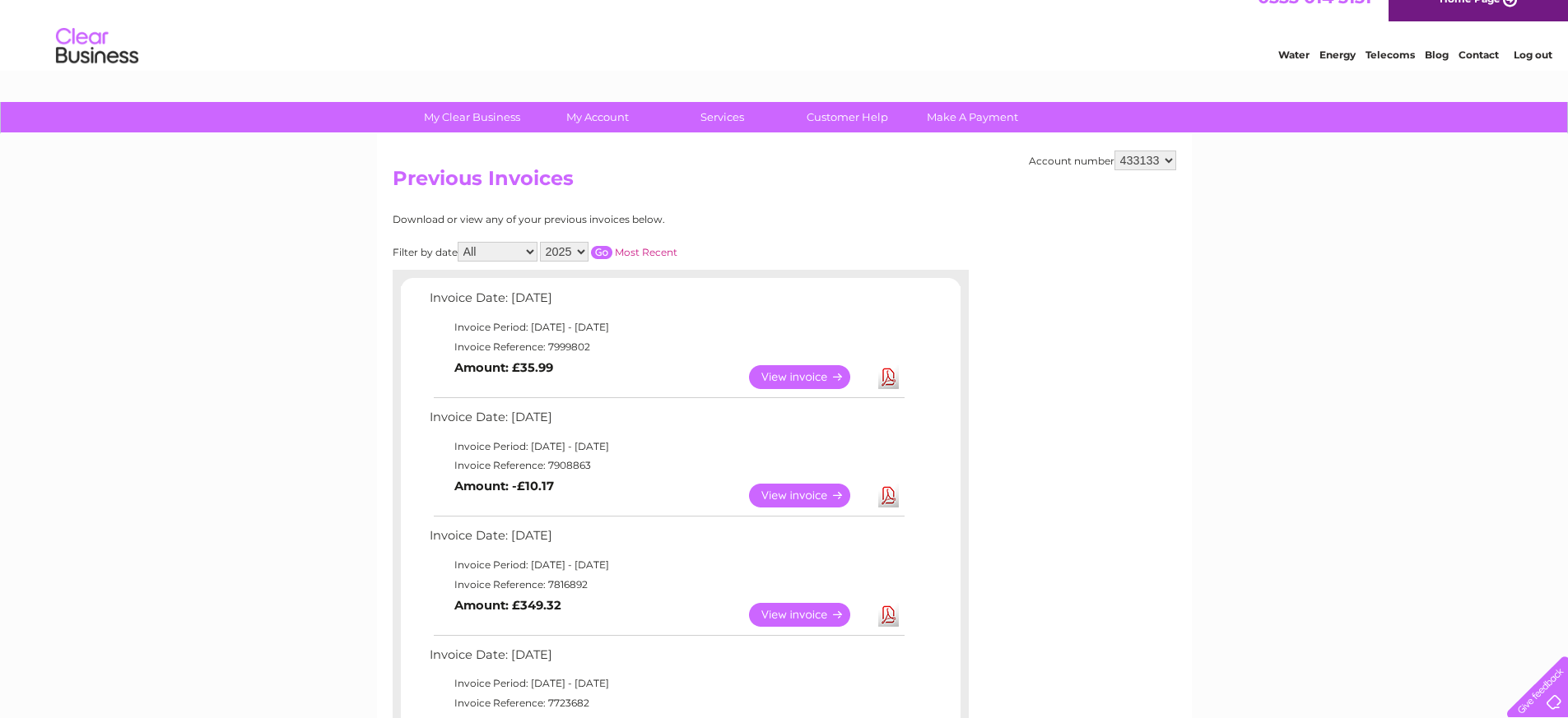
select select "920064"
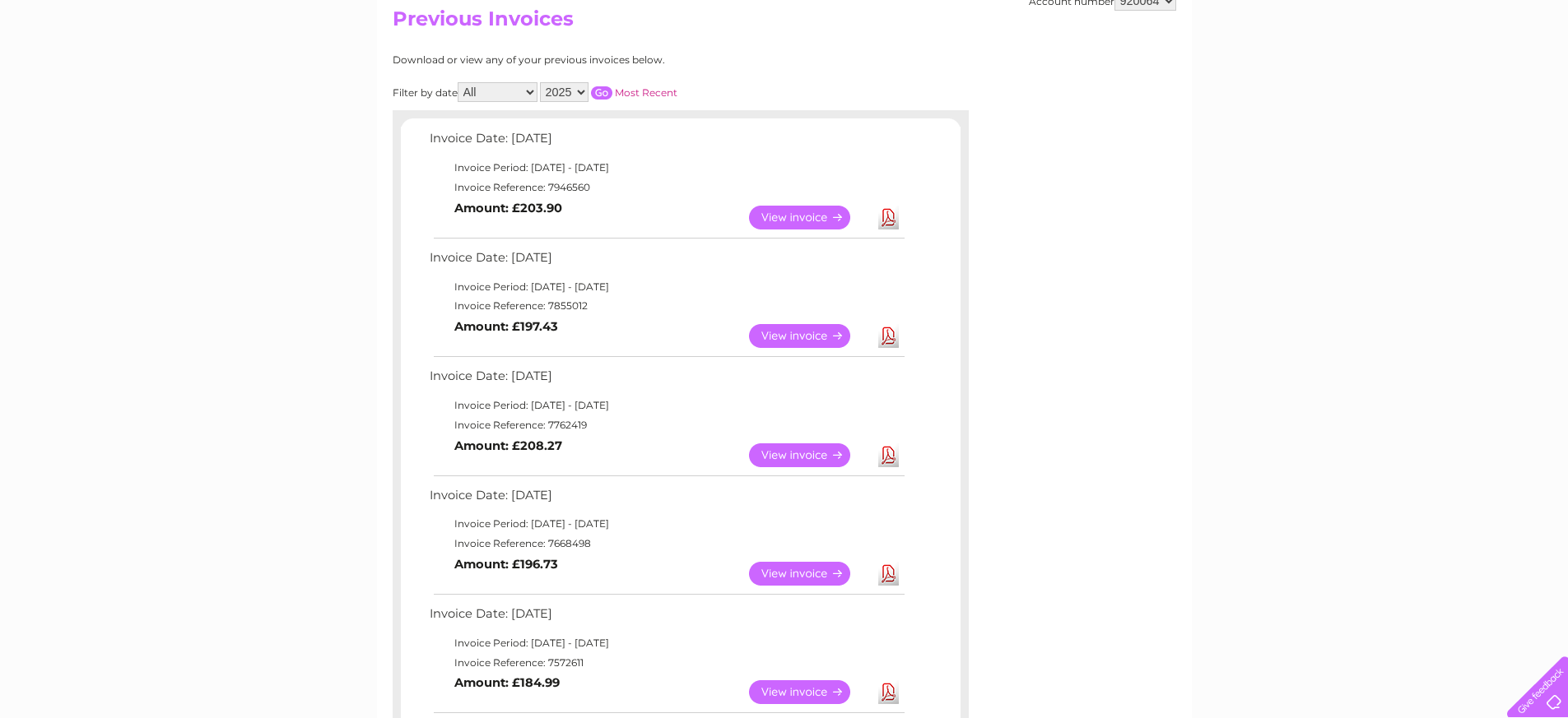
scroll to position [61, 0]
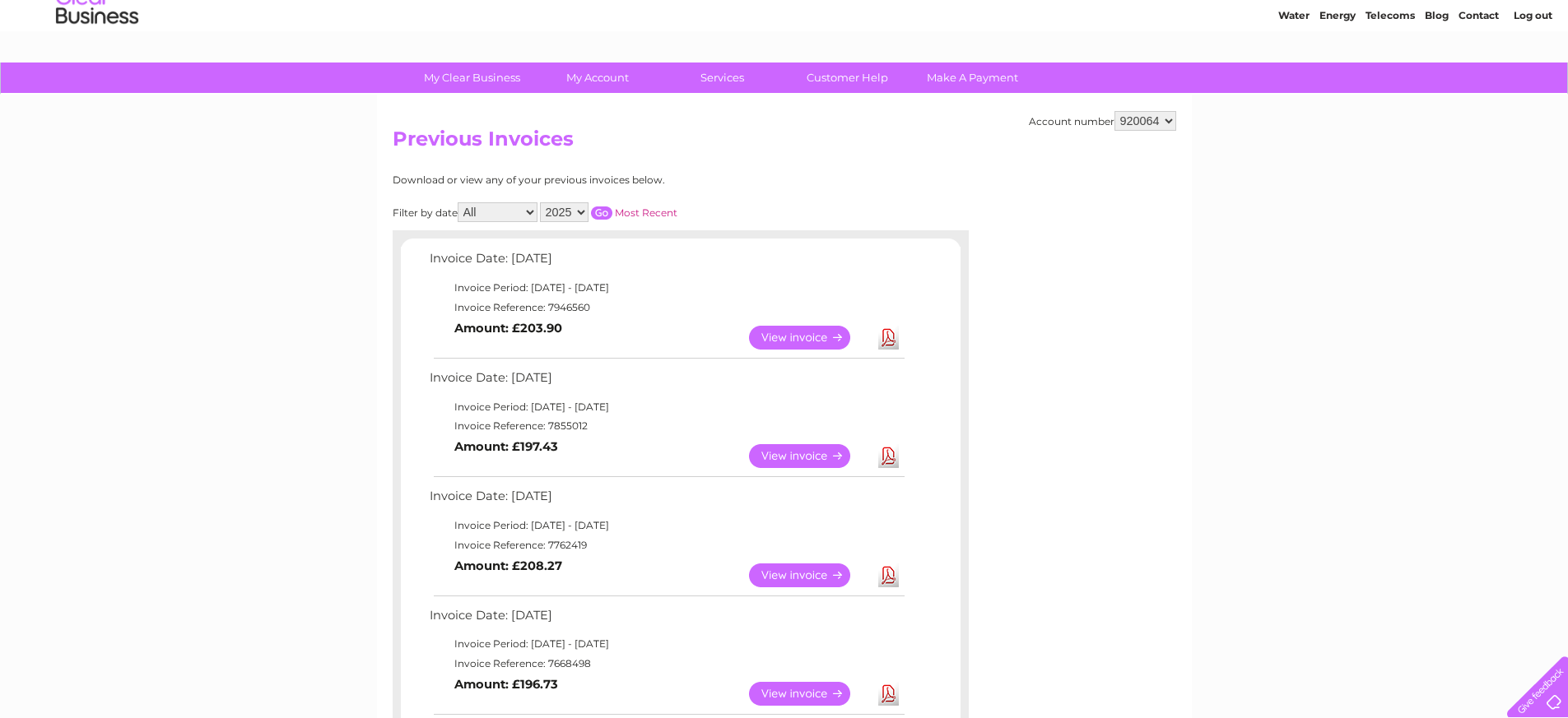
click at [804, 331] on link "View" at bounding box center [809, 338] width 121 height 24
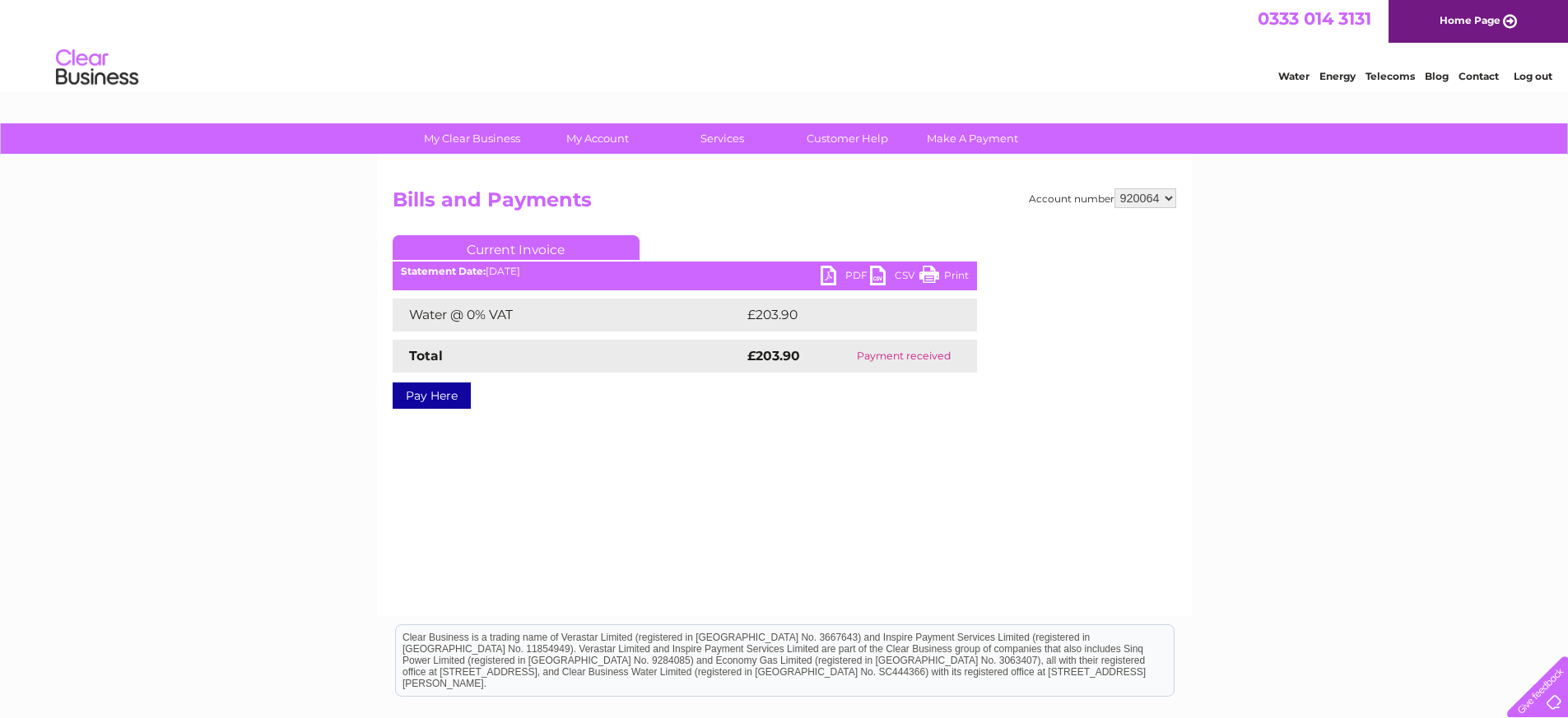
click at [833, 269] on link "PDF" at bounding box center [845, 278] width 50 height 24
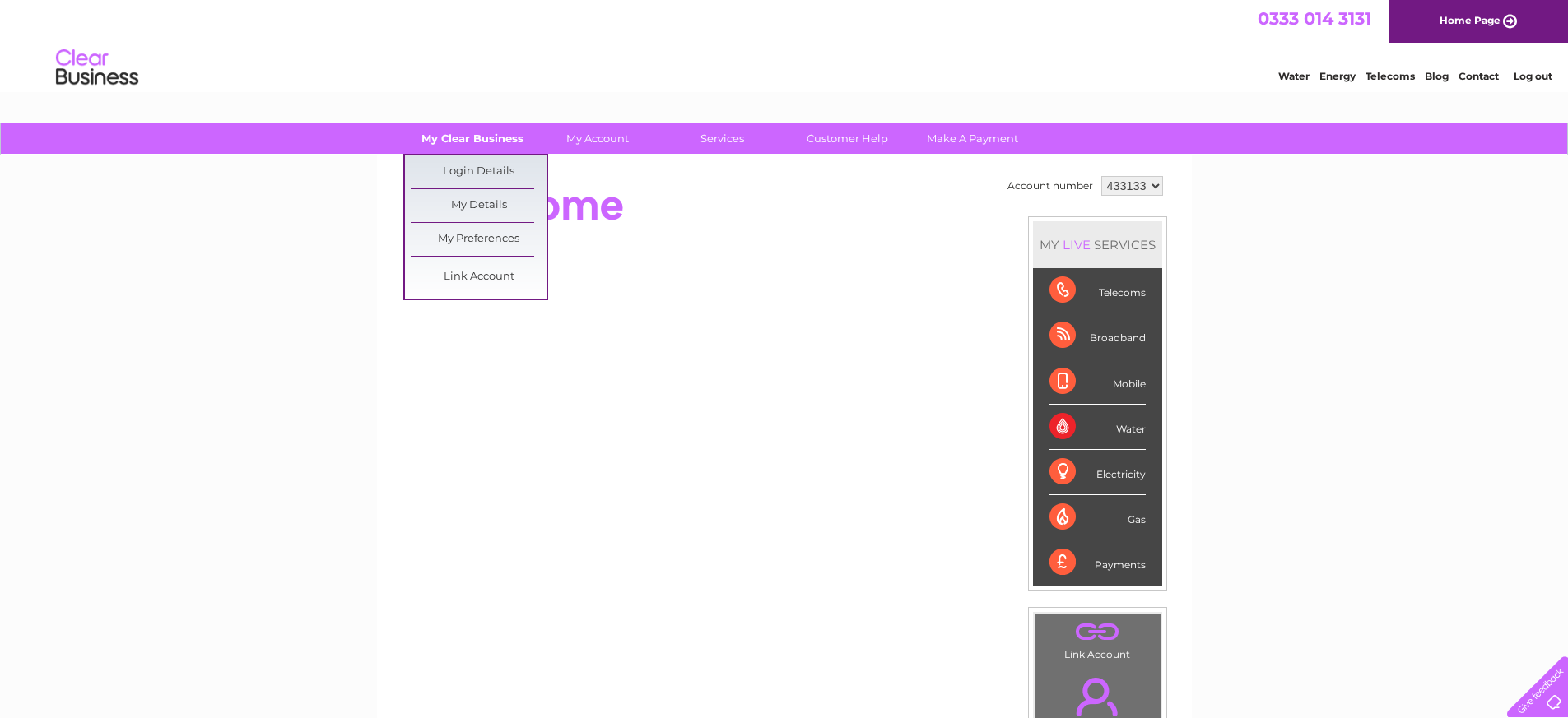
click at [454, 136] on link "My Clear Business" at bounding box center [472, 138] width 136 height 30
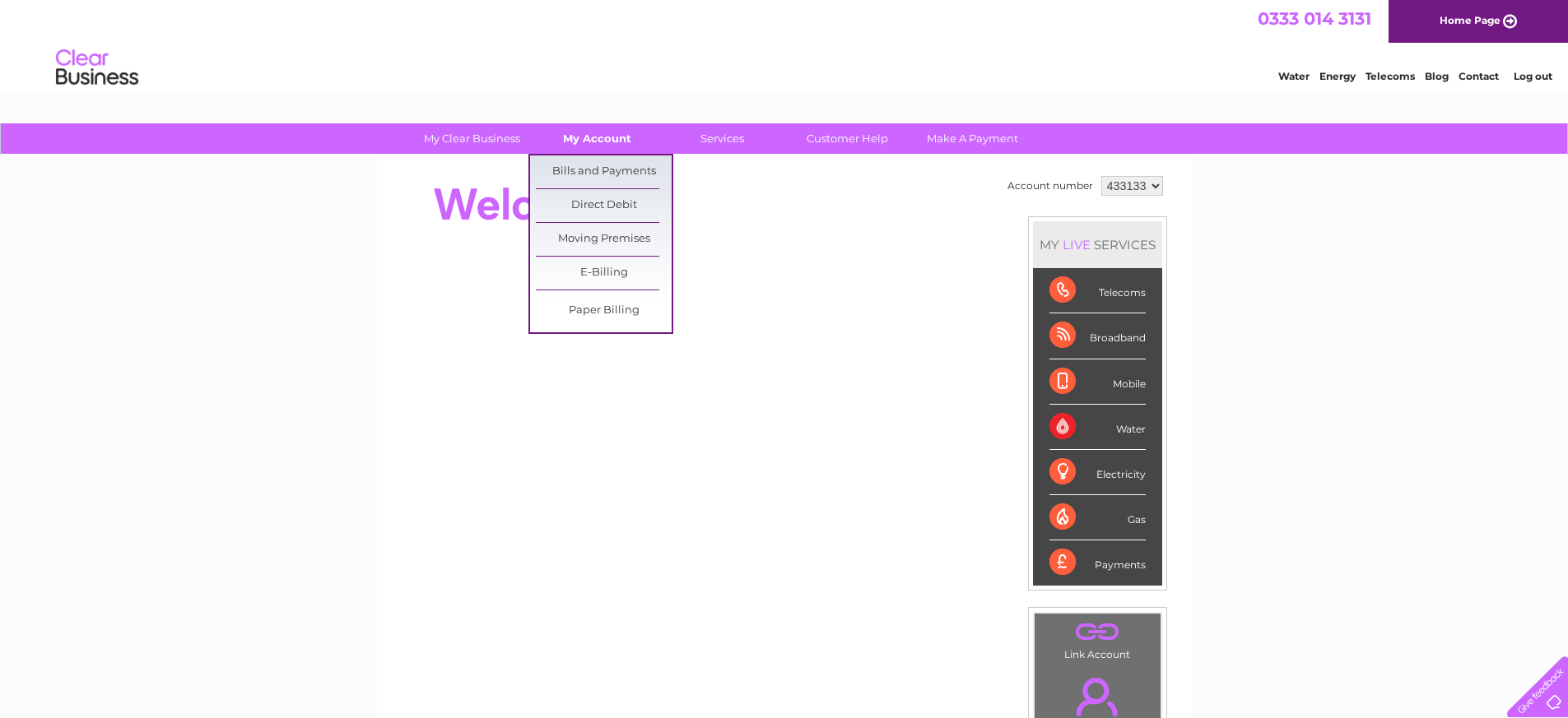
click at [596, 138] on link "My Account" at bounding box center [597, 138] width 136 height 30
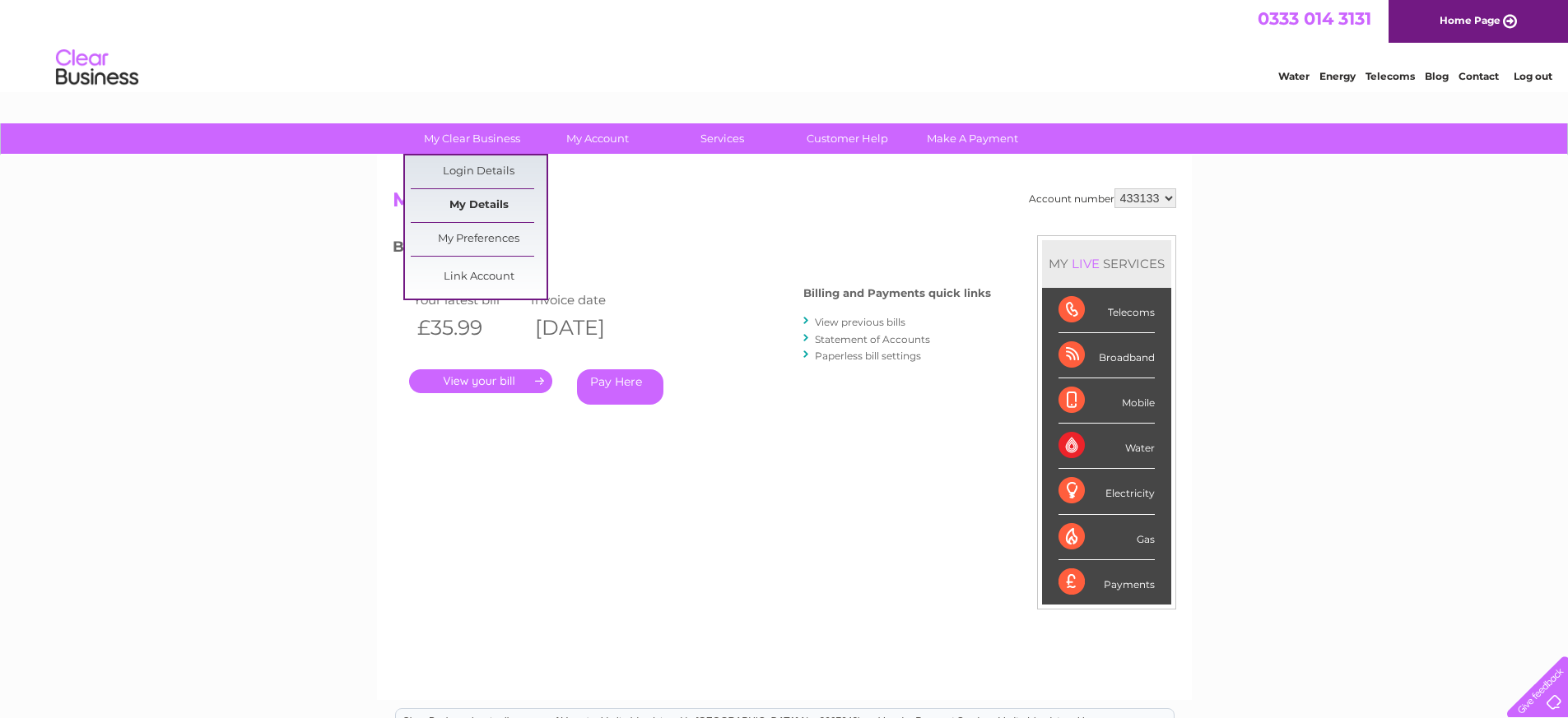
click at [458, 201] on link "My Details" at bounding box center [479, 206] width 136 height 33
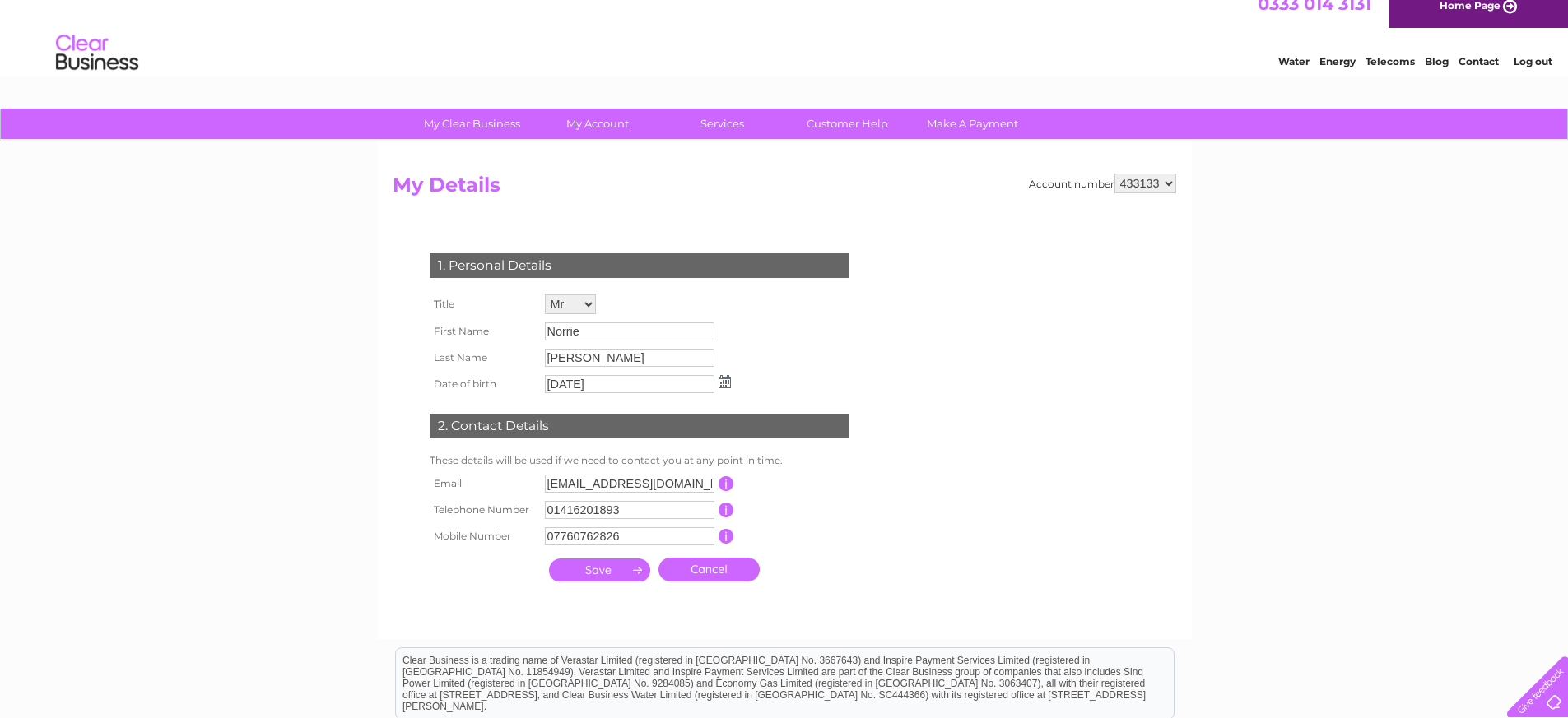
scroll to position [39, 0]
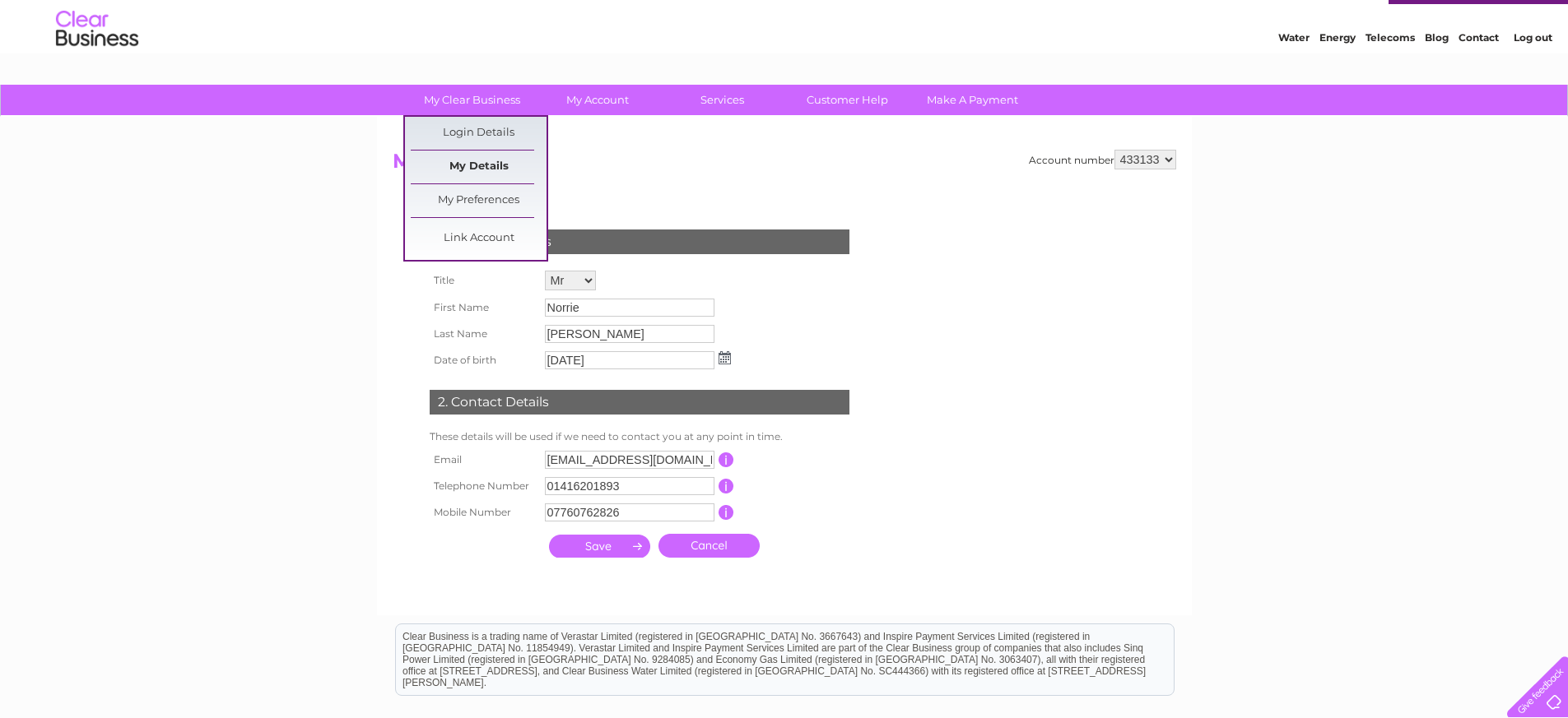
click at [481, 164] on link "My Details" at bounding box center [479, 167] width 136 height 33
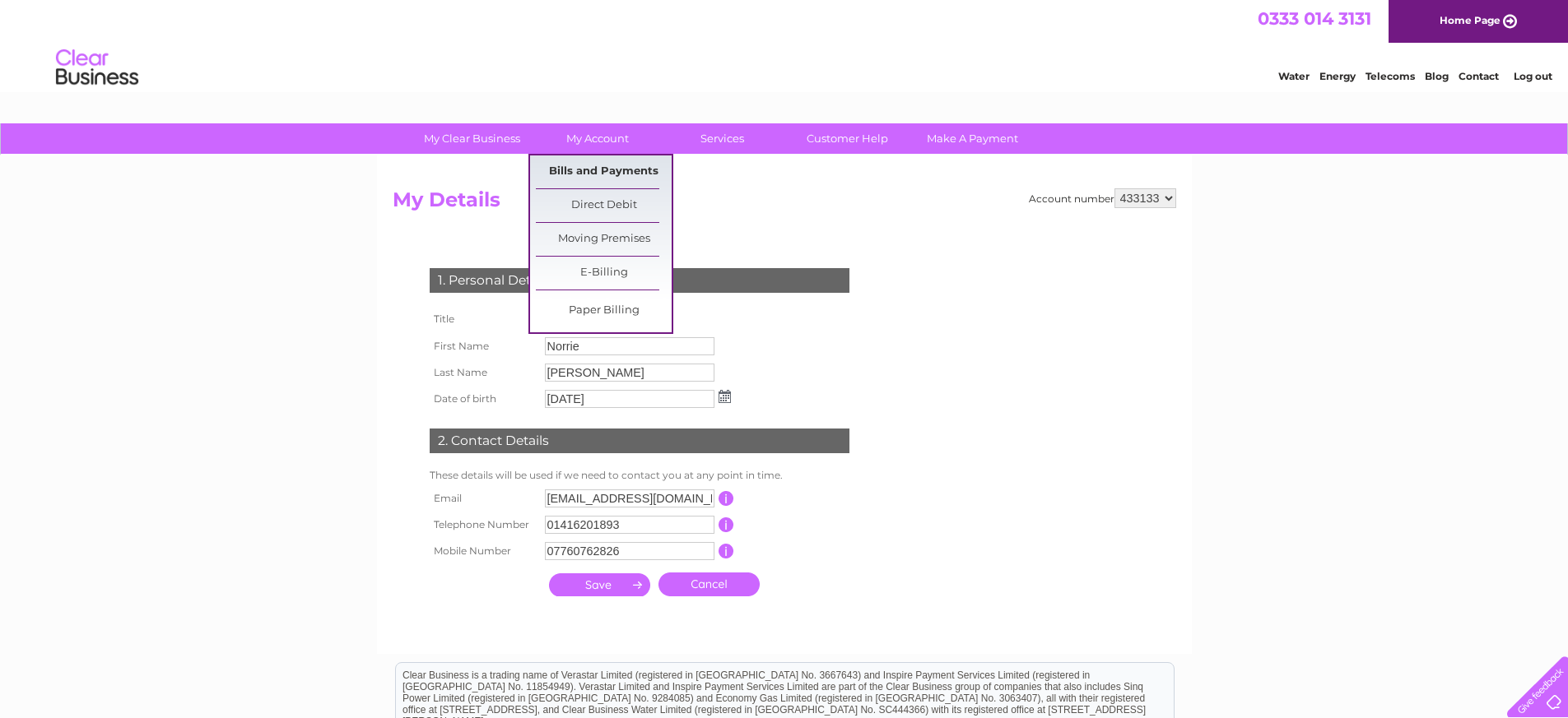
click at [595, 171] on link "Bills and Payments" at bounding box center [603, 172] width 136 height 33
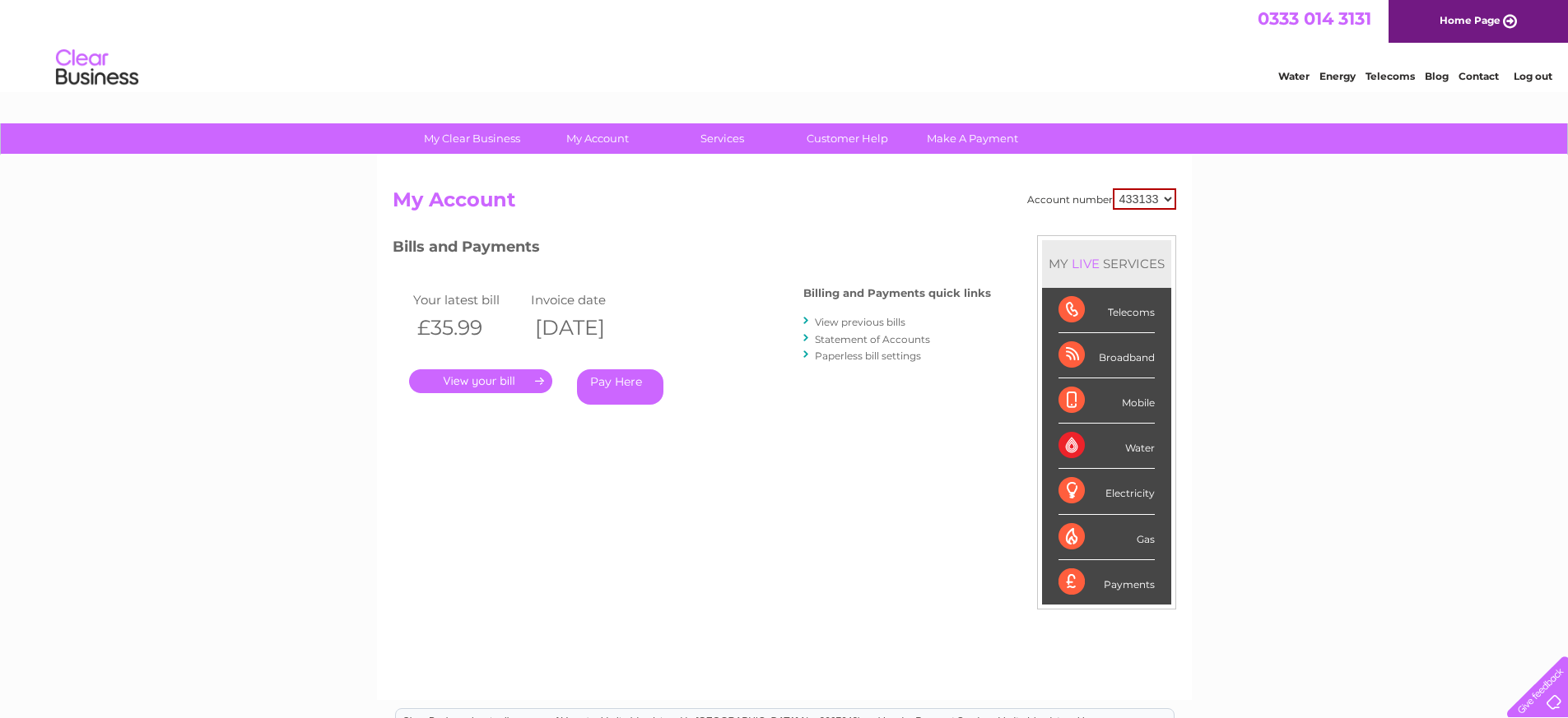
click at [478, 381] on link "." at bounding box center [481, 382] width 143 height 24
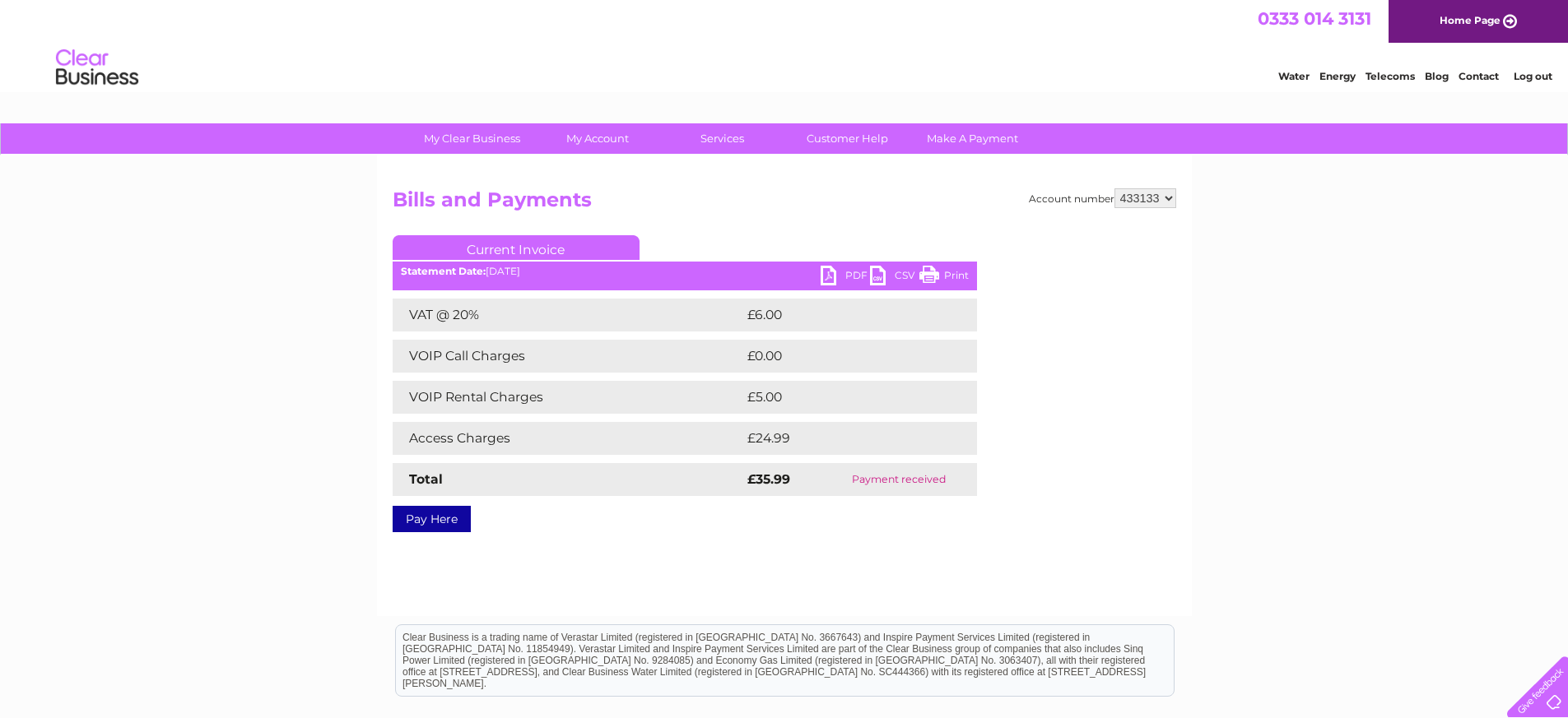
click at [823, 277] on link "PDF" at bounding box center [845, 278] width 50 height 24
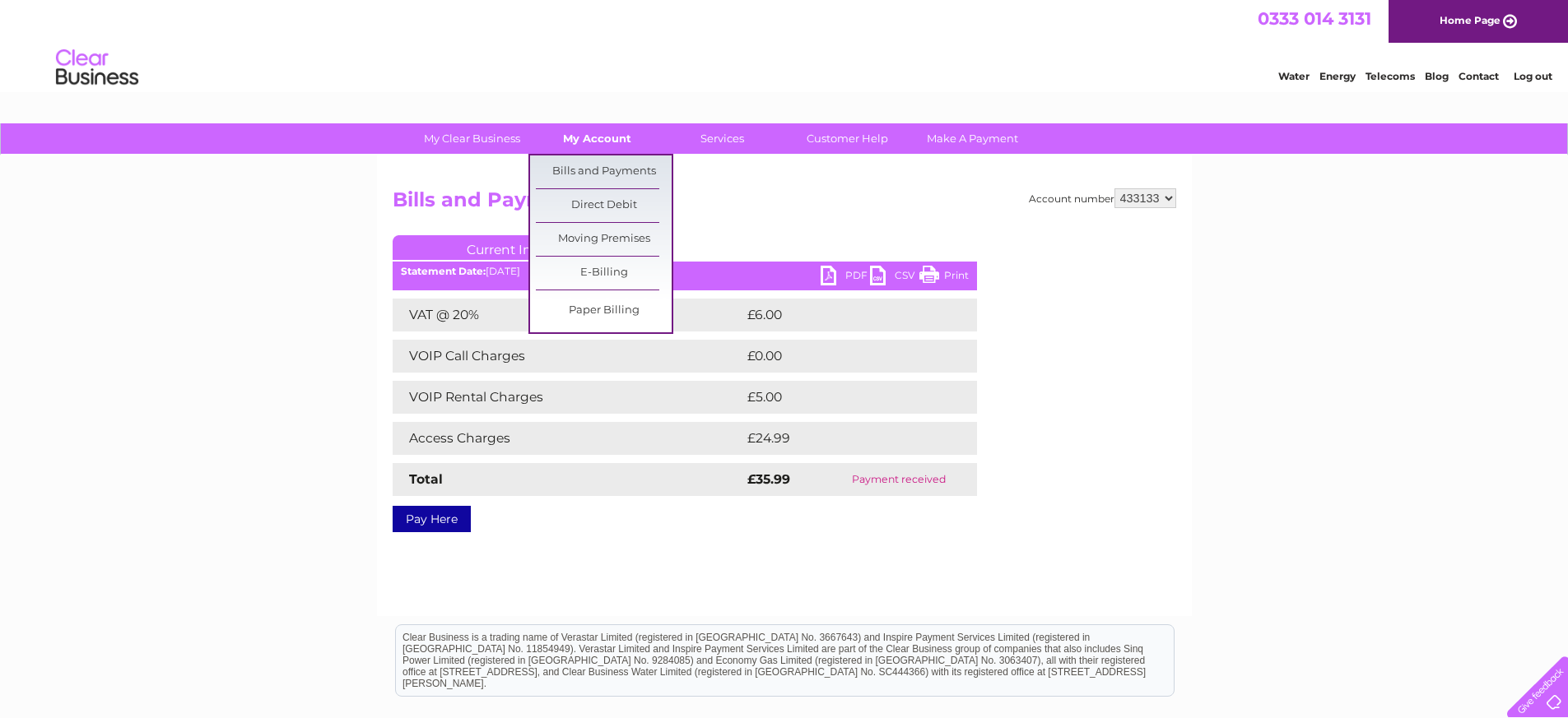
click at [593, 137] on link "My Account" at bounding box center [597, 138] width 136 height 30
click at [578, 169] on link "Bills and Payments" at bounding box center [603, 172] width 136 height 33
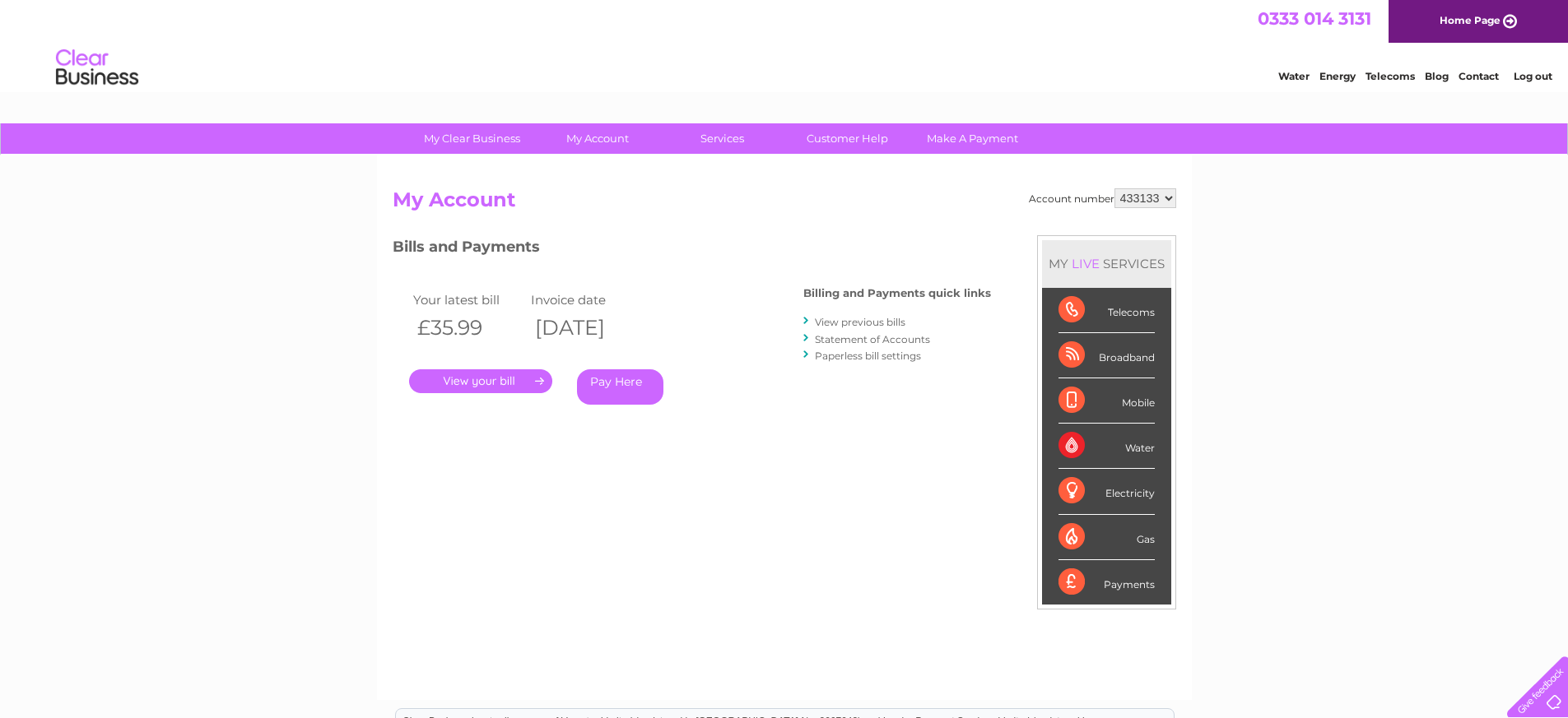
click at [848, 318] on link "View previous bills" at bounding box center [859, 322] width 90 height 12
